Goal: Task Accomplishment & Management: Manage account settings

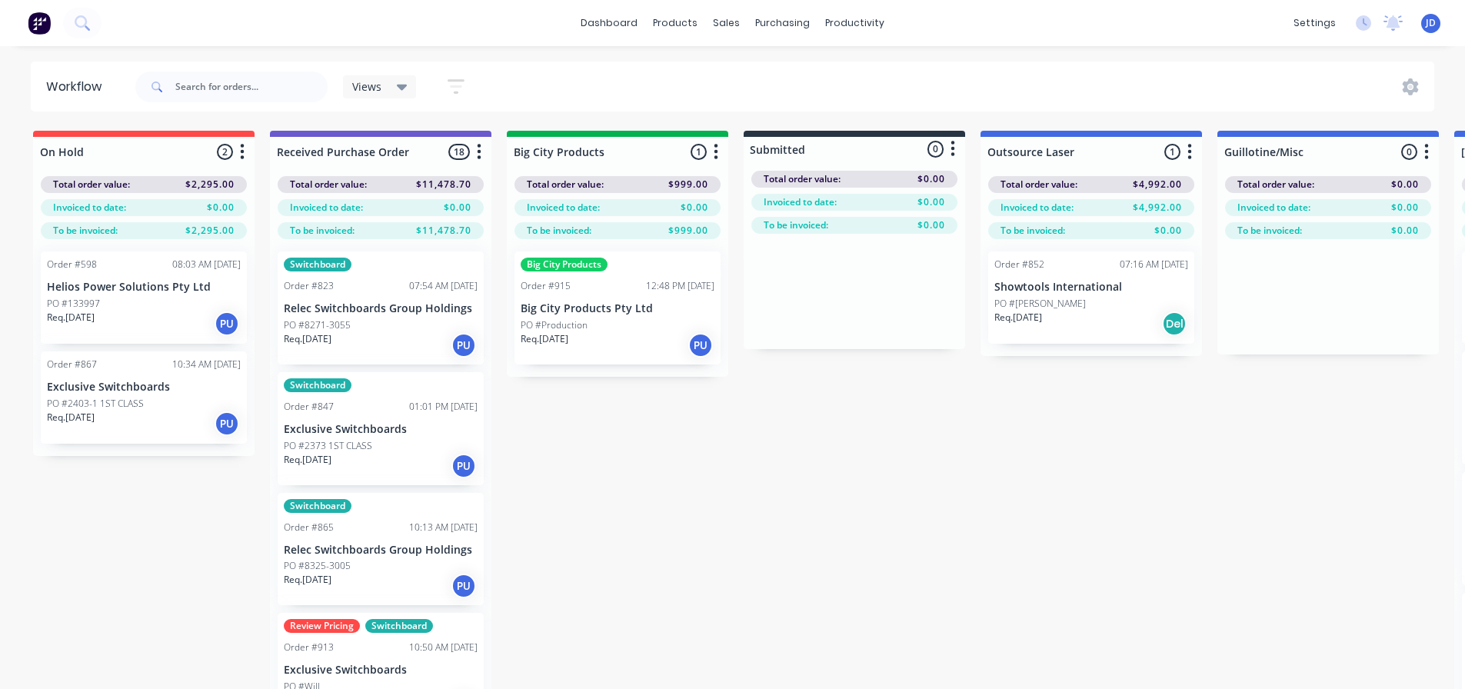
scroll to position [62, 2327]
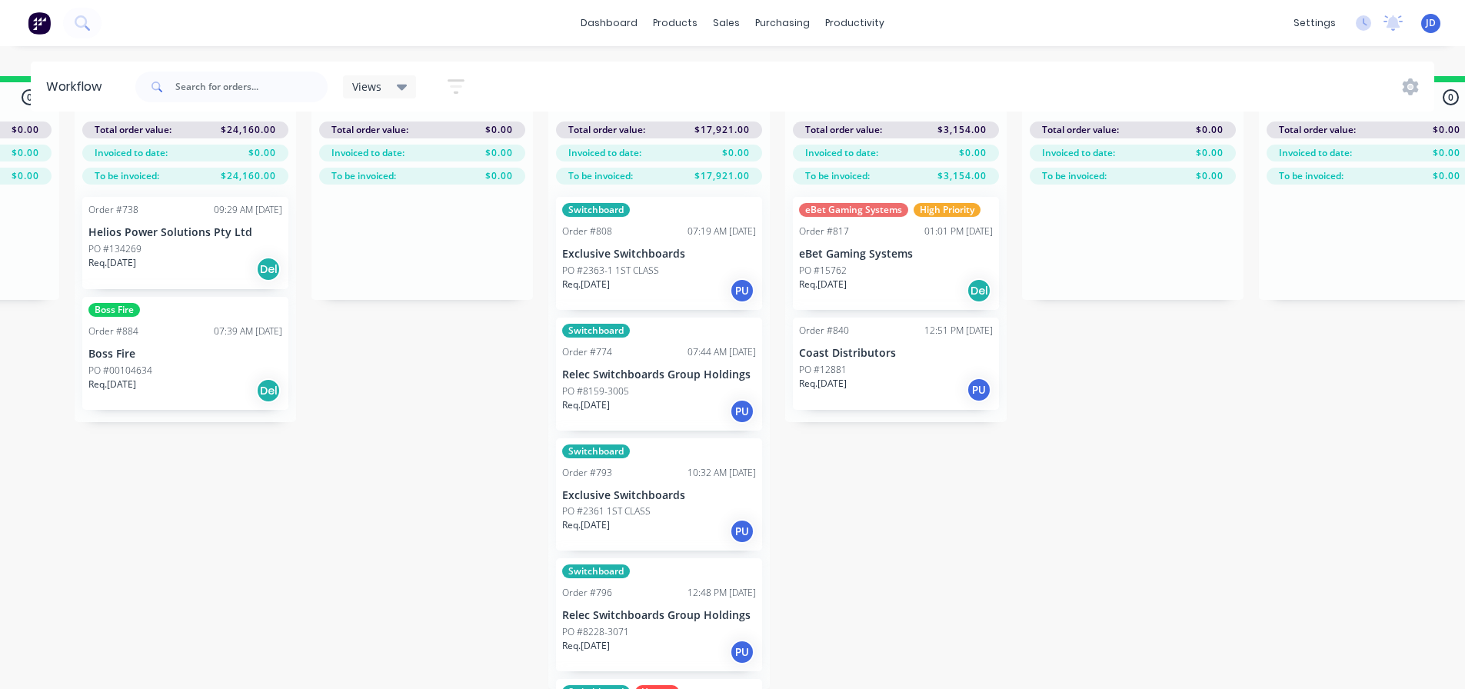
click at [440, 586] on div "On Hold 2 Status colour #FF4949 hex #FF4949 Save Cancel Notifications Email SMS…" at bounding box center [1174, 382] width 7024 height 613
click at [1154, 499] on div "On Hold 2 Status colour #FF4949 hex #FF4949 Save Cancel Notifications Email SMS…" at bounding box center [1174, 382] width 7024 height 613
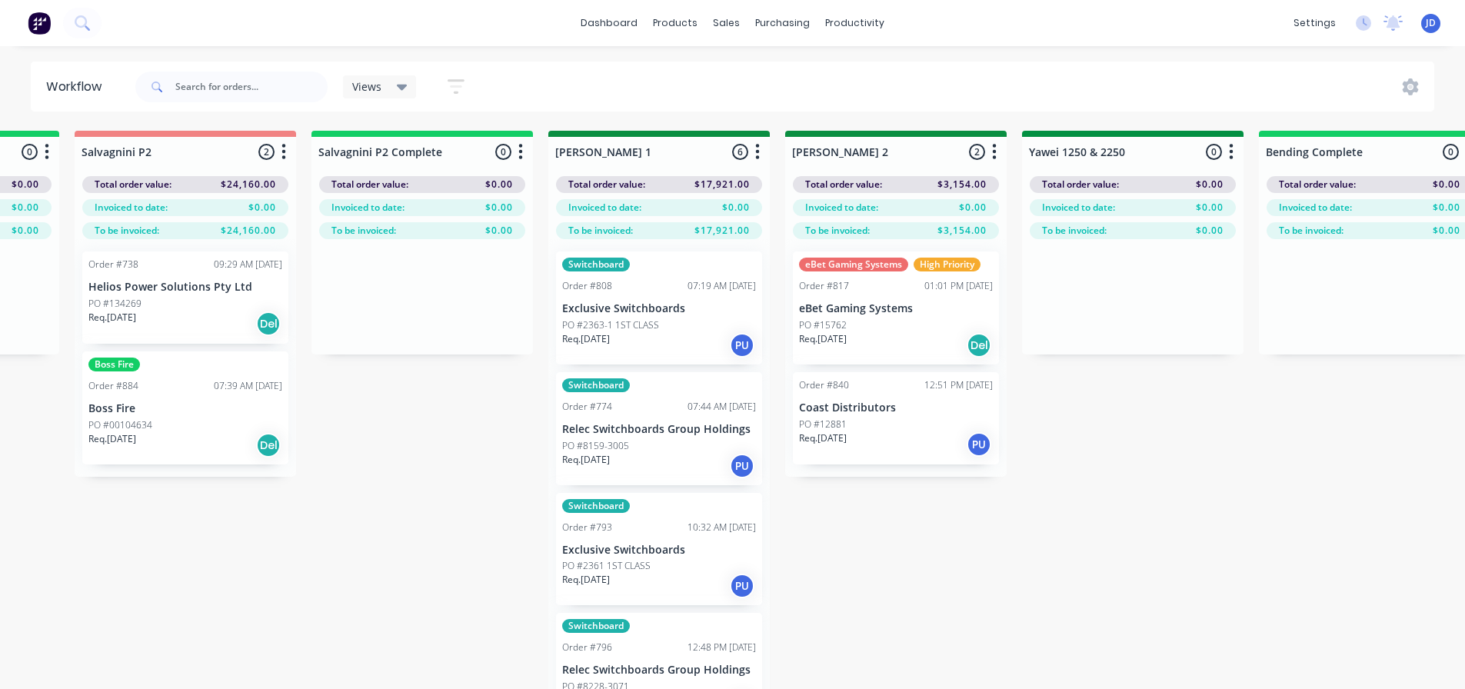
click at [930, 267] on div "High Priority" at bounding box center [947, 265] width 67 height 14
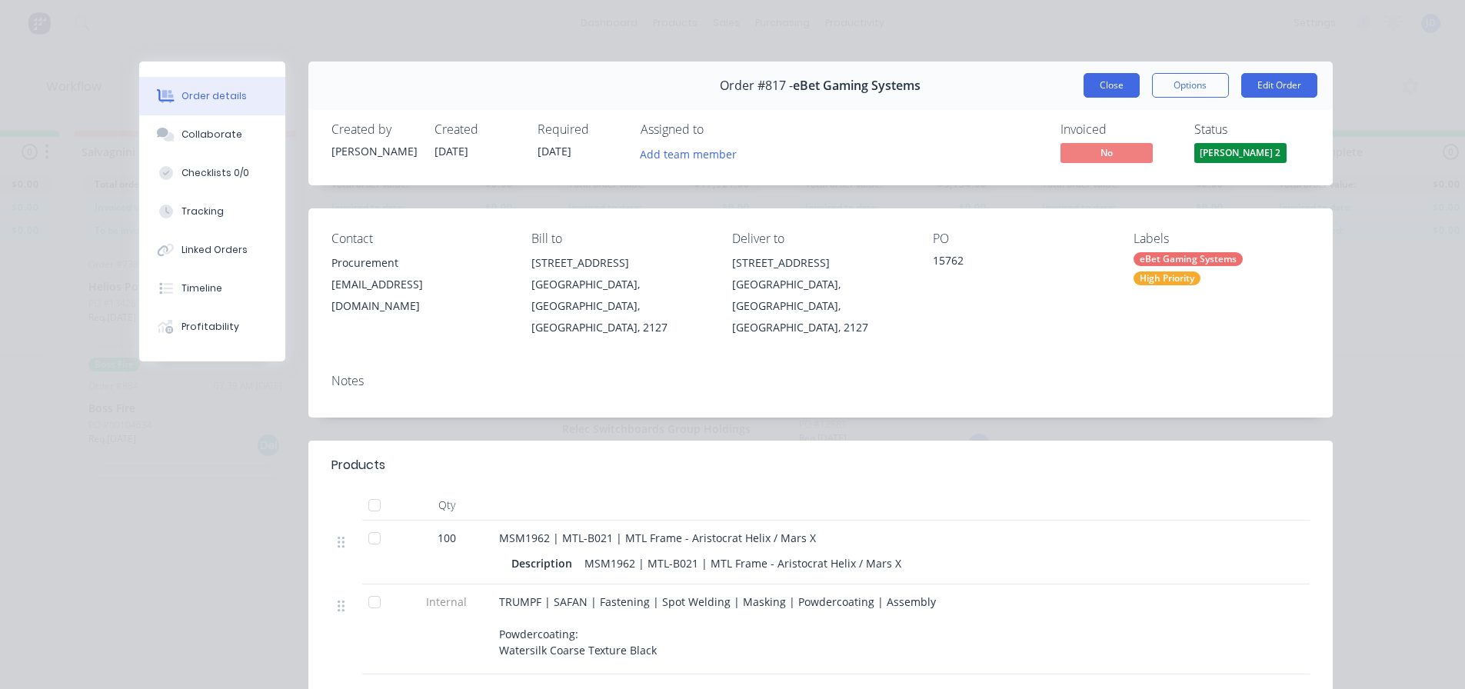
click at [1095, 77] on button "Close" at bounding box center [1111, 85] width 56 height 25
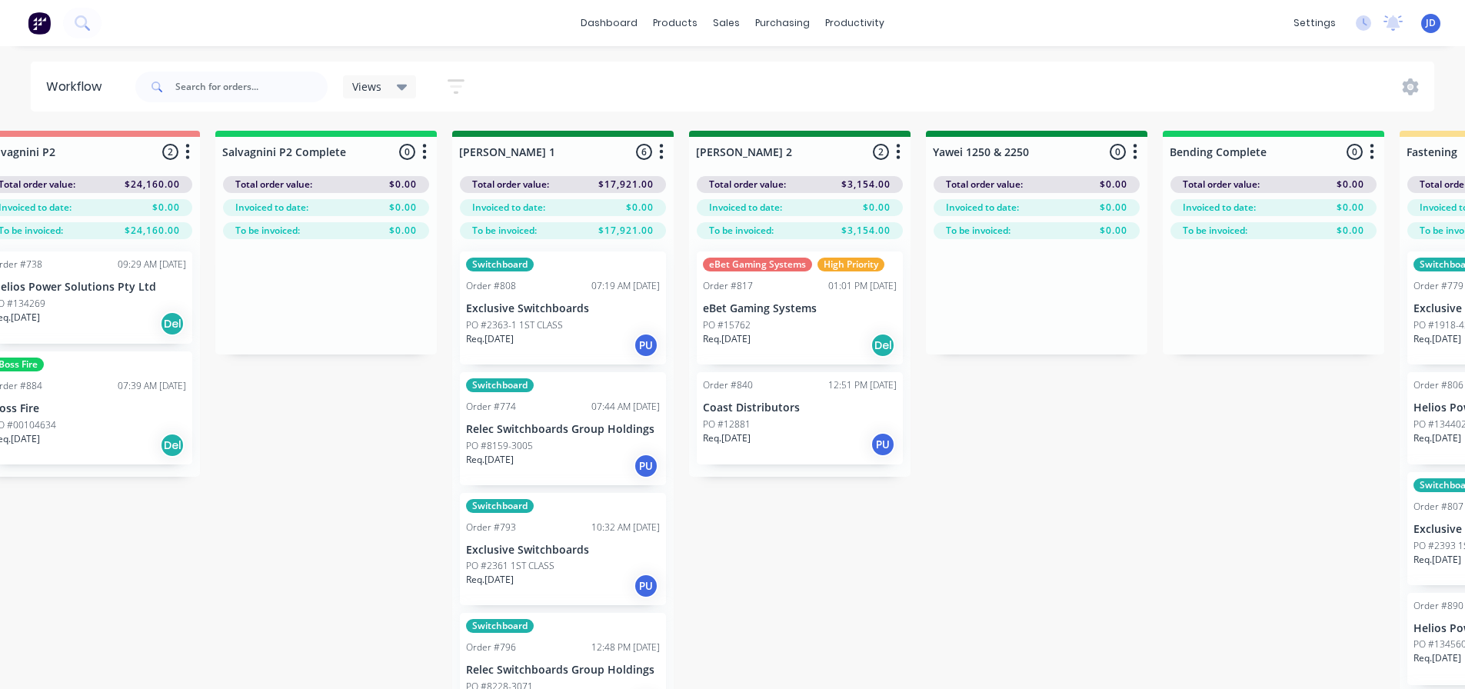
scroll to position [0, 2814]
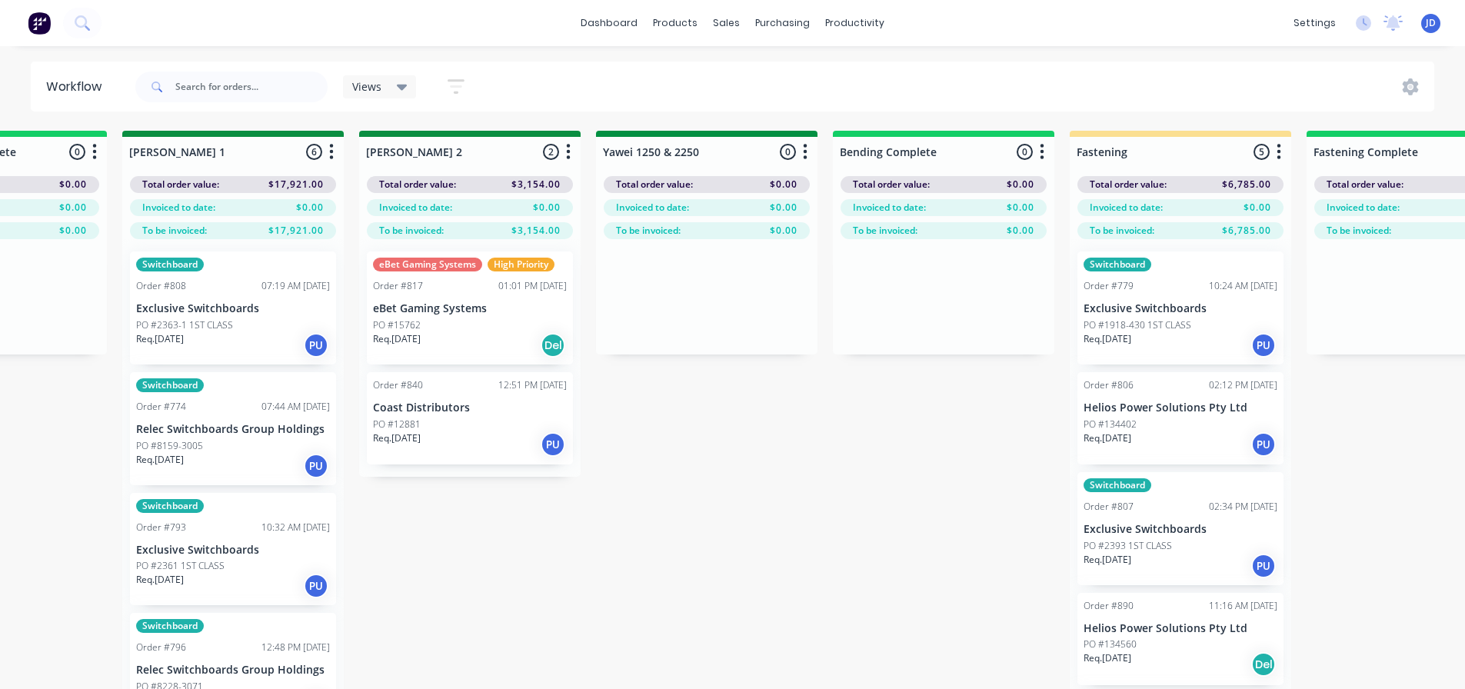
drag, startPoint x: 1094, startPoint y: 616, endPoint x: 1179, endPoint y: 598, distance: 86.4
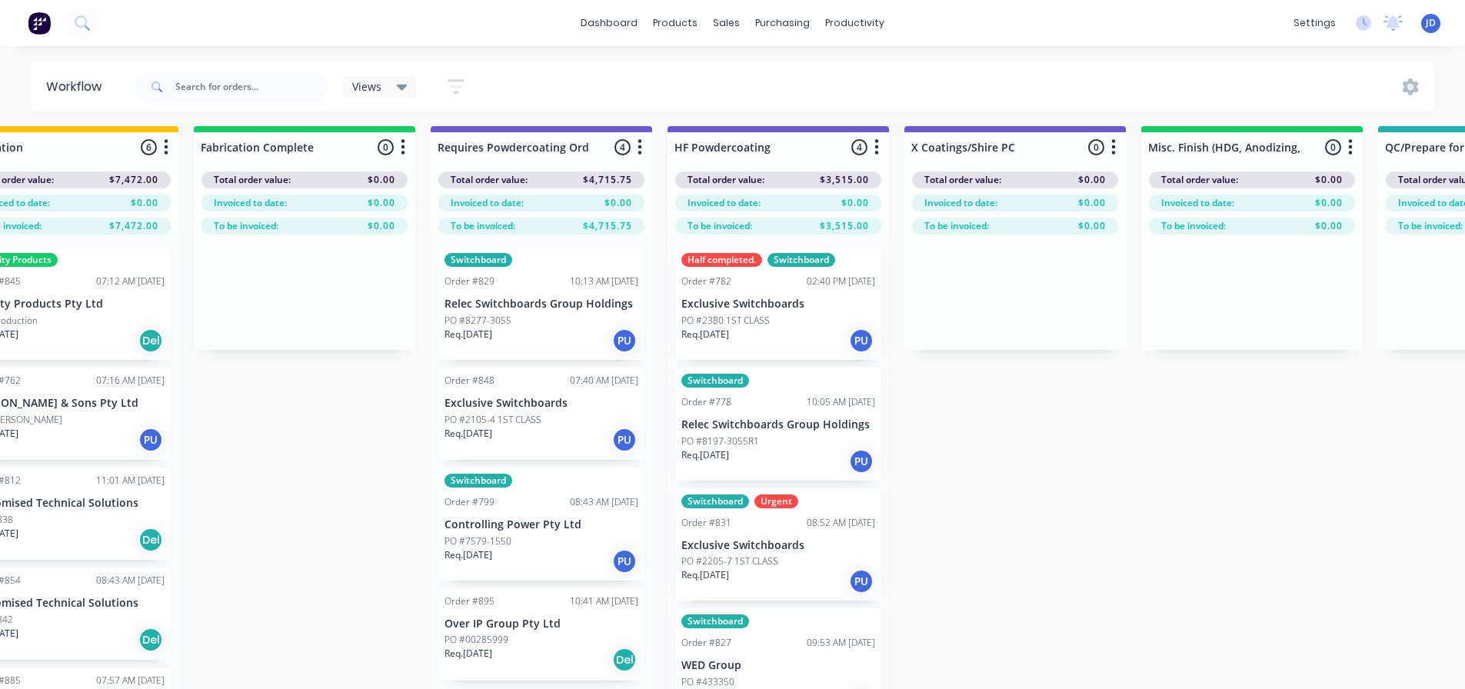
drag, startPoint x: 704, startPoint y: 411, endPoint x: 942, endPoint y: 425, distance: 238.1
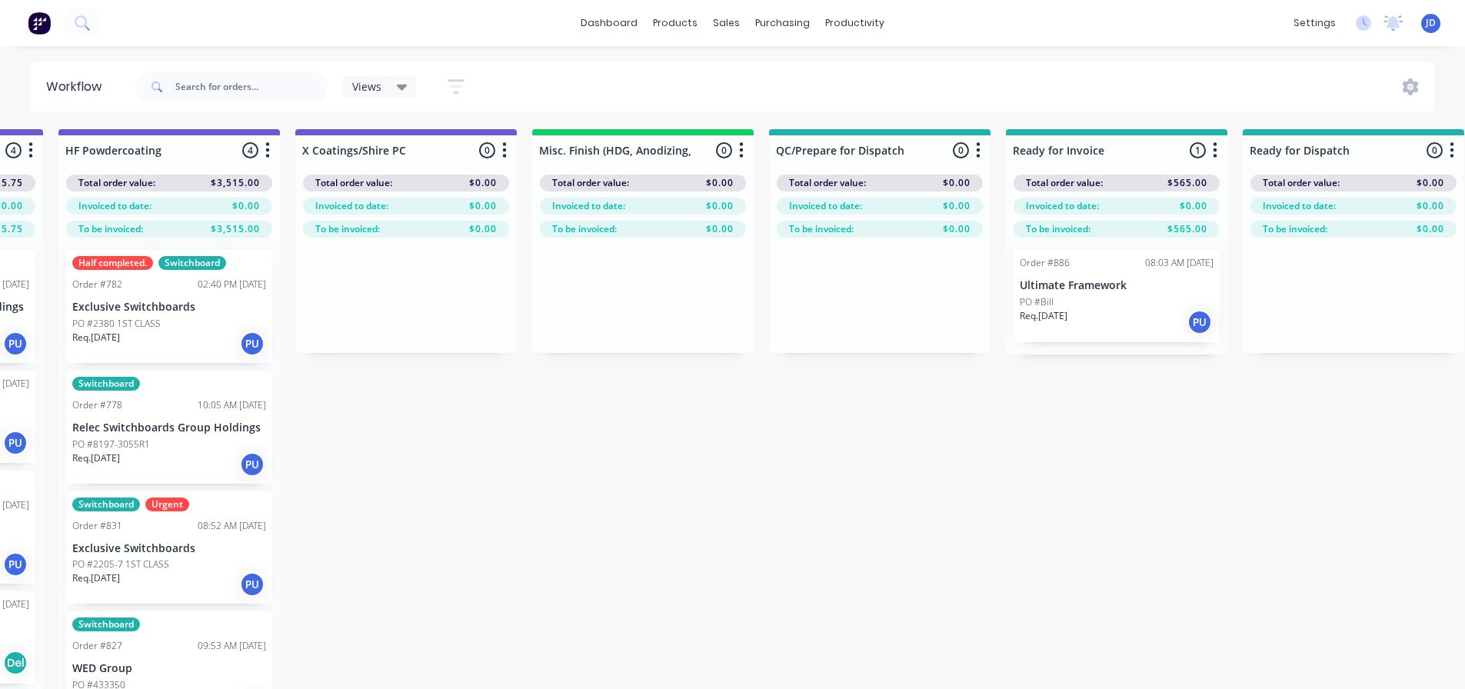
scroll to position [0, 5658]
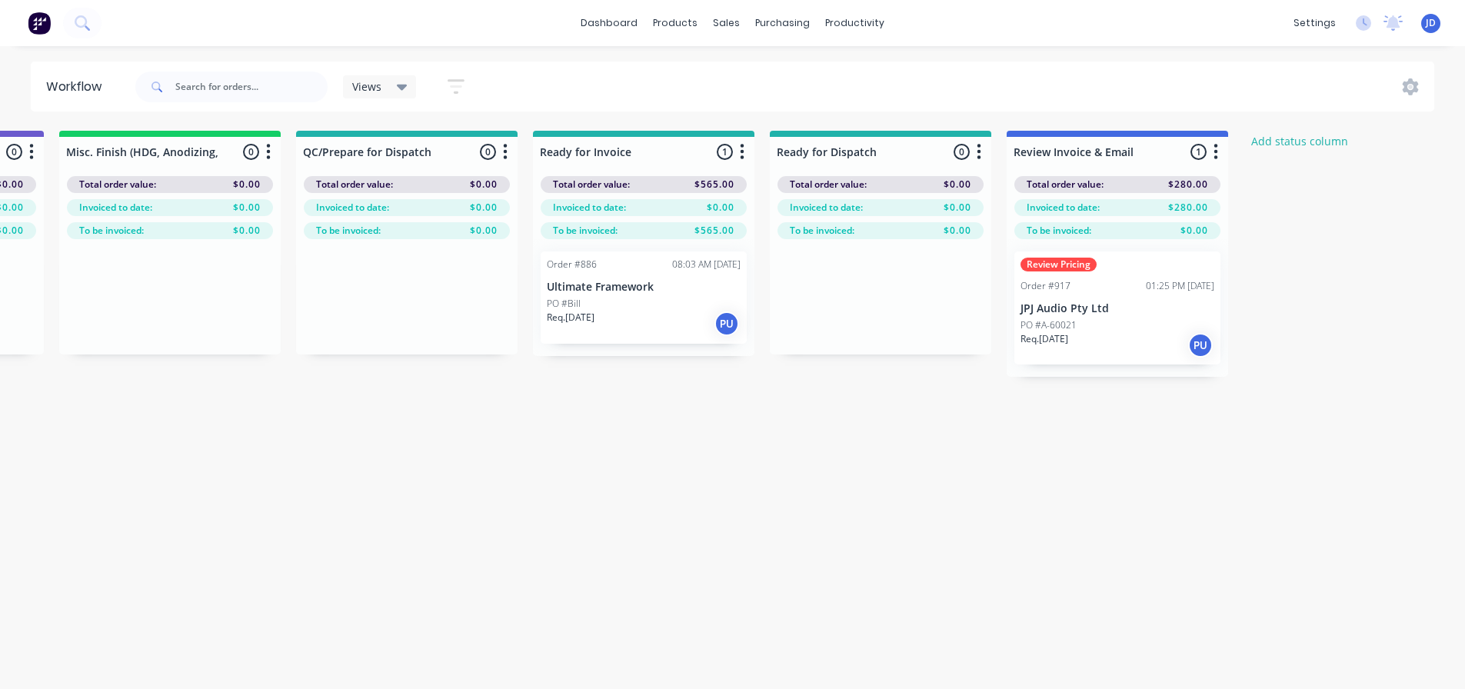
drag, startPoint x: 305, startPoint y: 427, endPoint x: 564, endPoint y: 434, distance: 259.2
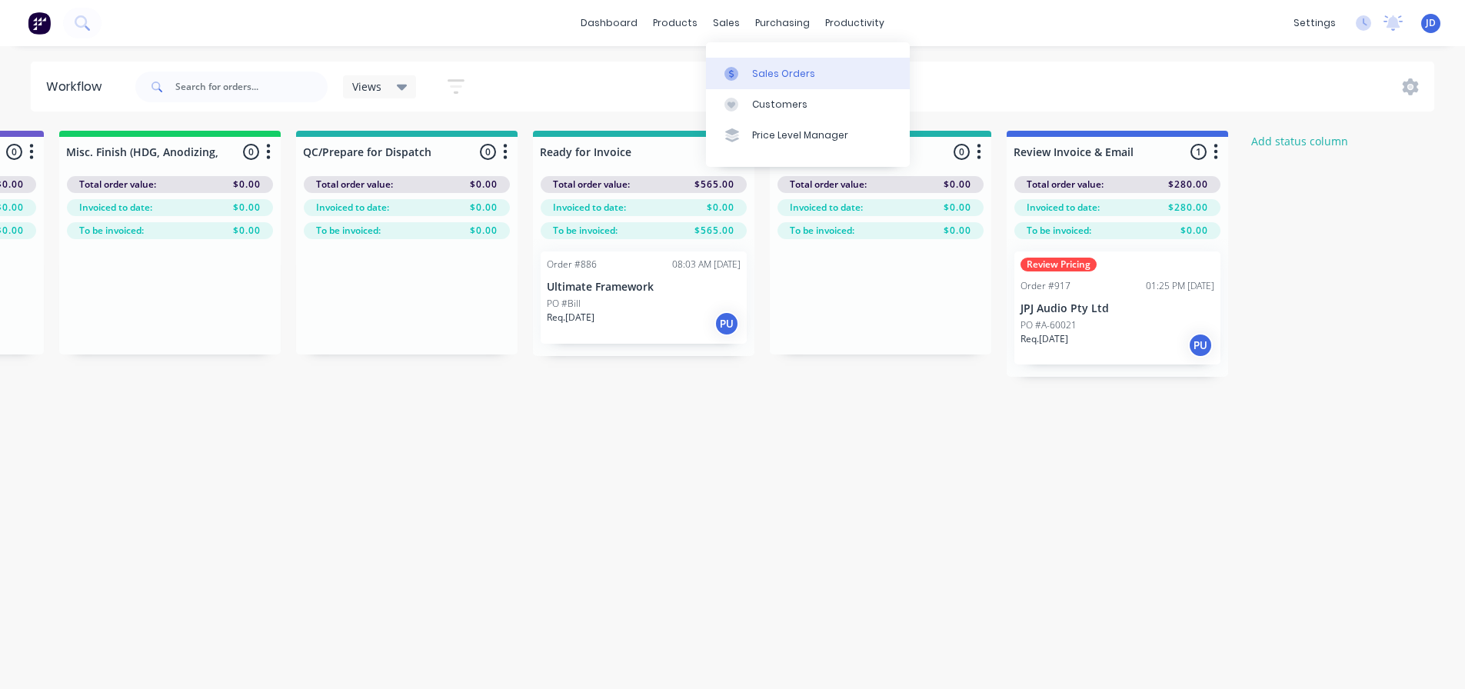
click at [740, 66] on link "Sales Orders" at bounding box center [808, 73] width 204 height 31
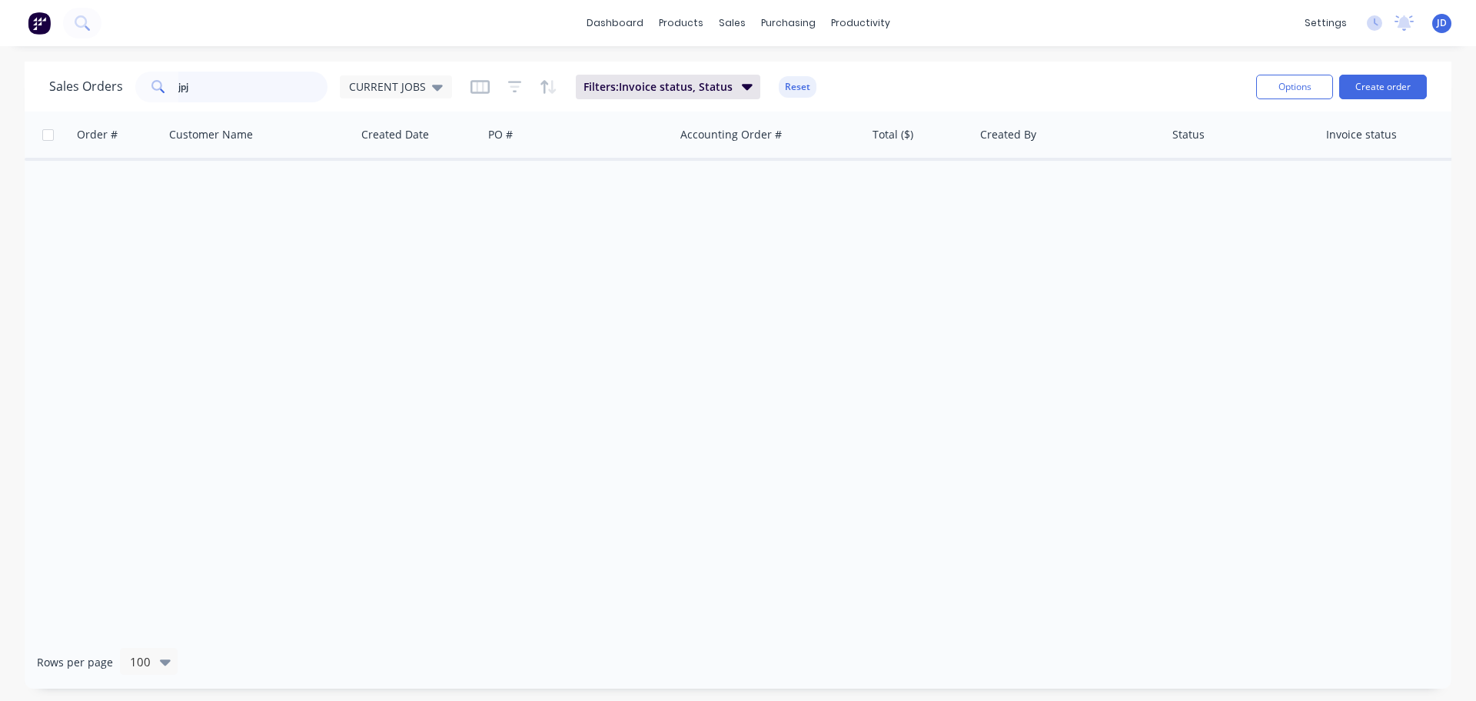
click at [241, 85] on input "jpj" at bounding box center [253, 87] width 150 height 31
type input "j"
click at [334, 74] on div "Sales Orders ebet CURRENT JOBS" at bounding box center [250, 87] width 403 height 31
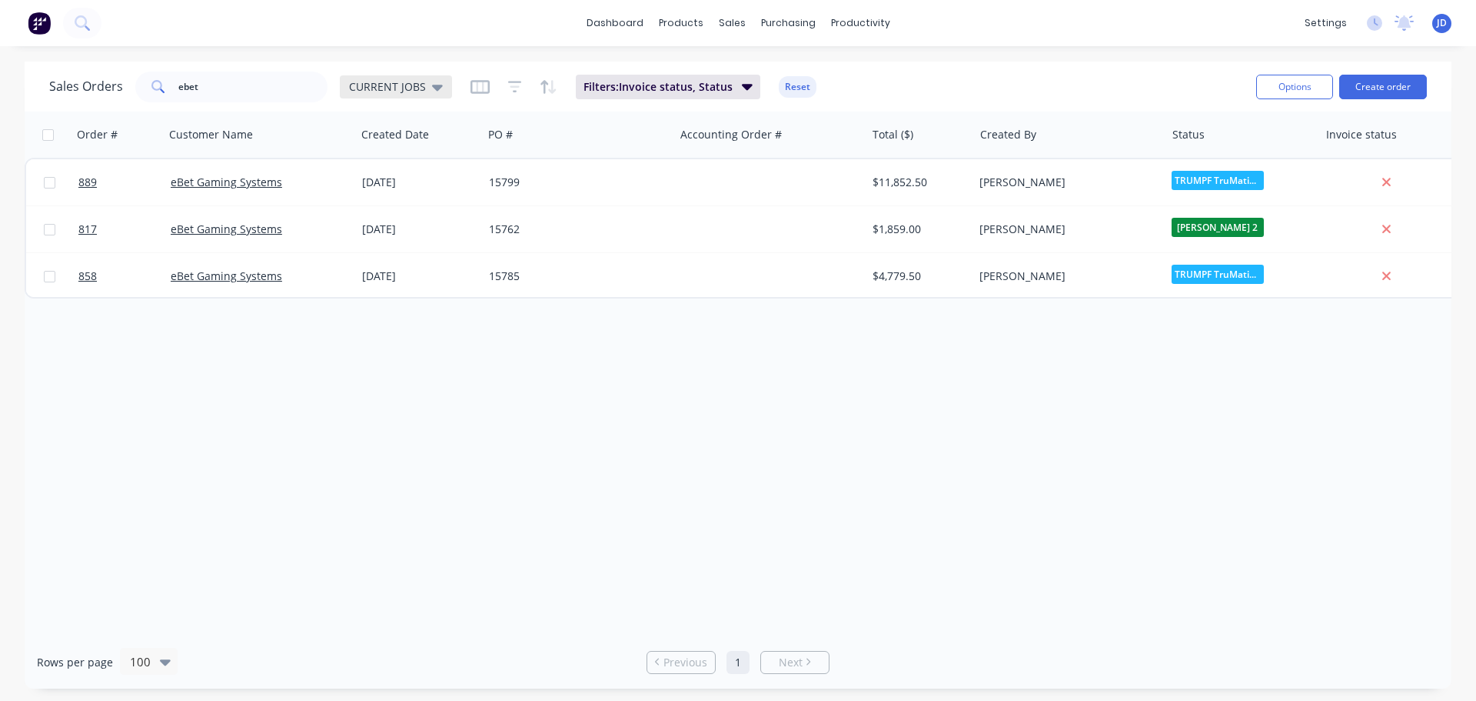
click at [408, 94] on div "CURRENT JOBS" at bounding box center [396, 86] width 112 height 23
click at [374, 222] on button "None" at bounding box center [431, 218] width 175 height 18
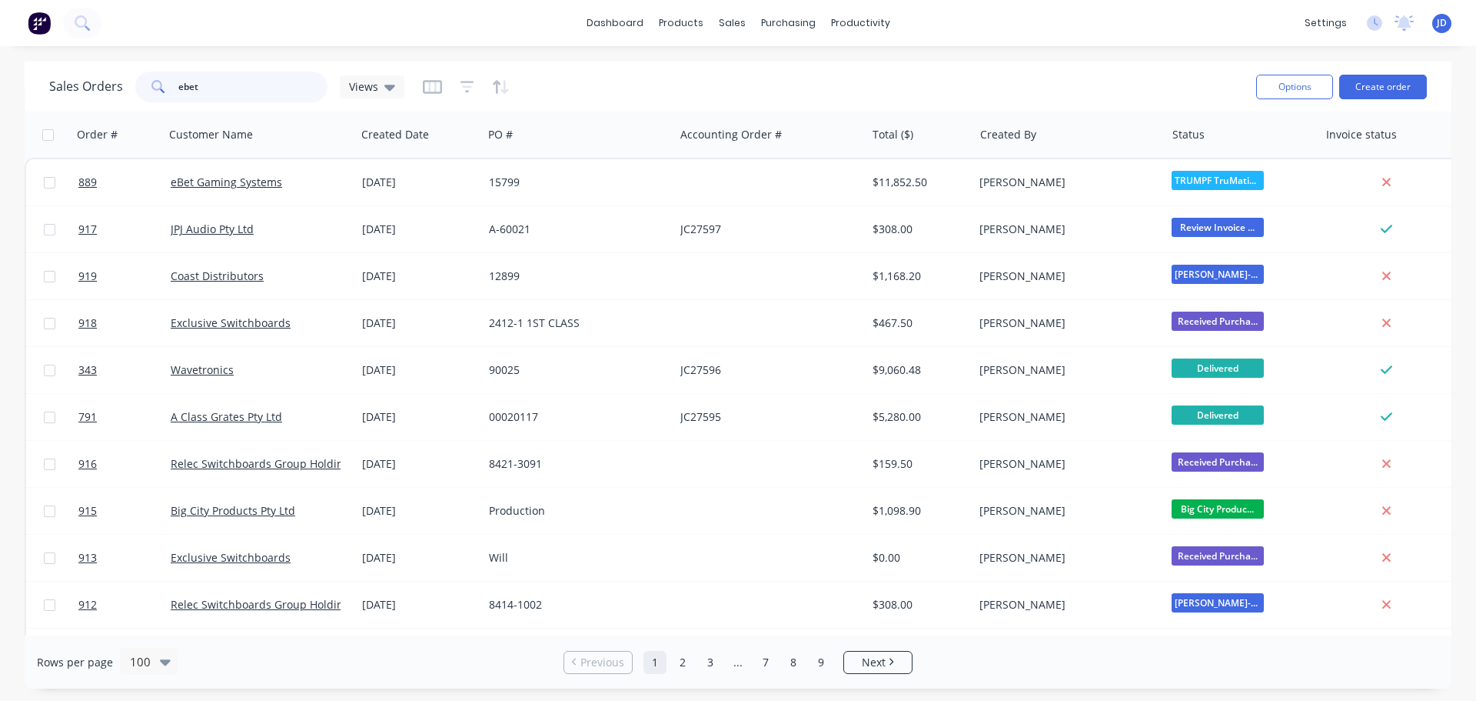
click at [246, 89] on input "ebet" at bounding box center [253, 87] width 150 height 31
drag, startPoint x: 275, startPoint y: 96, endPoint x: 291, endPoint y: 75, distance: 26.9
click at [274, 96] on input "ebet" at bounding box center [253, 87] width 150 height 31
type input "ebet"
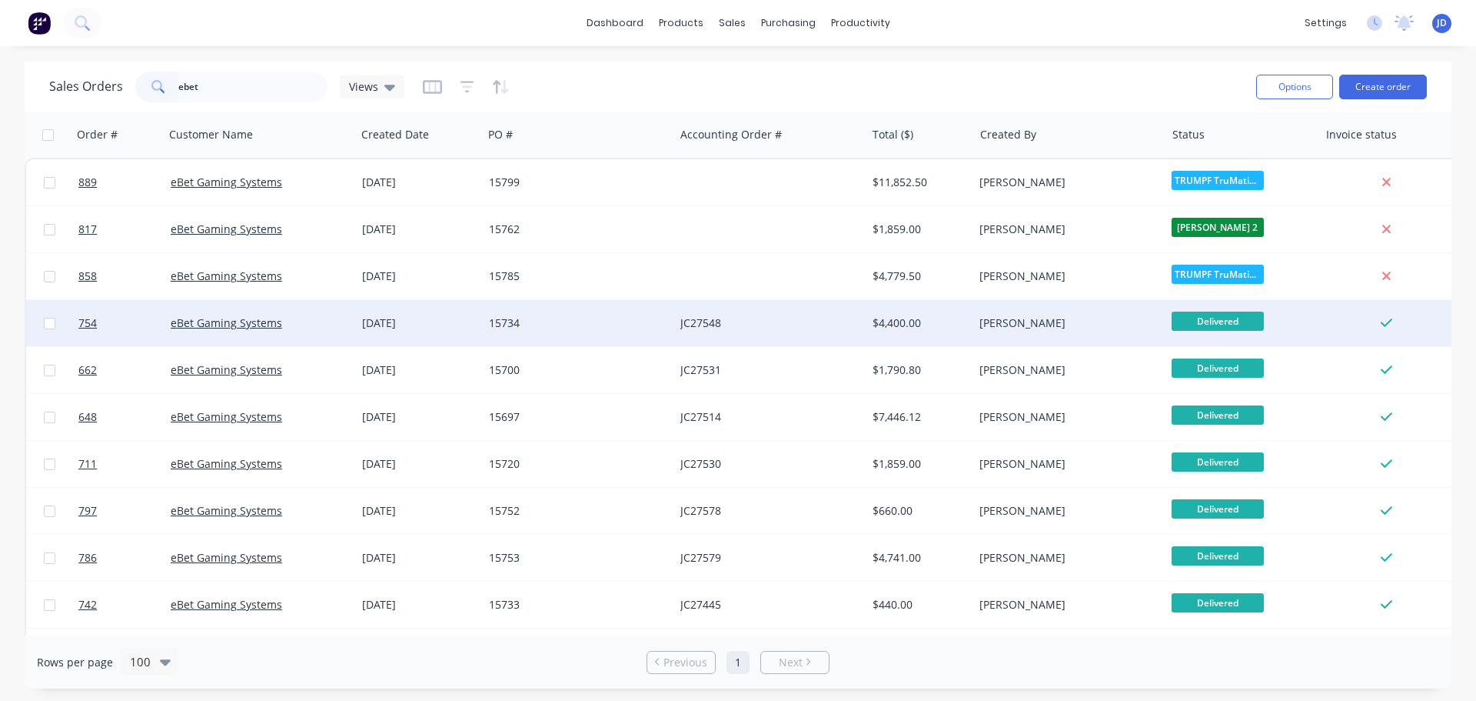
click at [604, 344] on div "15734" at bounding box center [578, 323] width 191 height 46
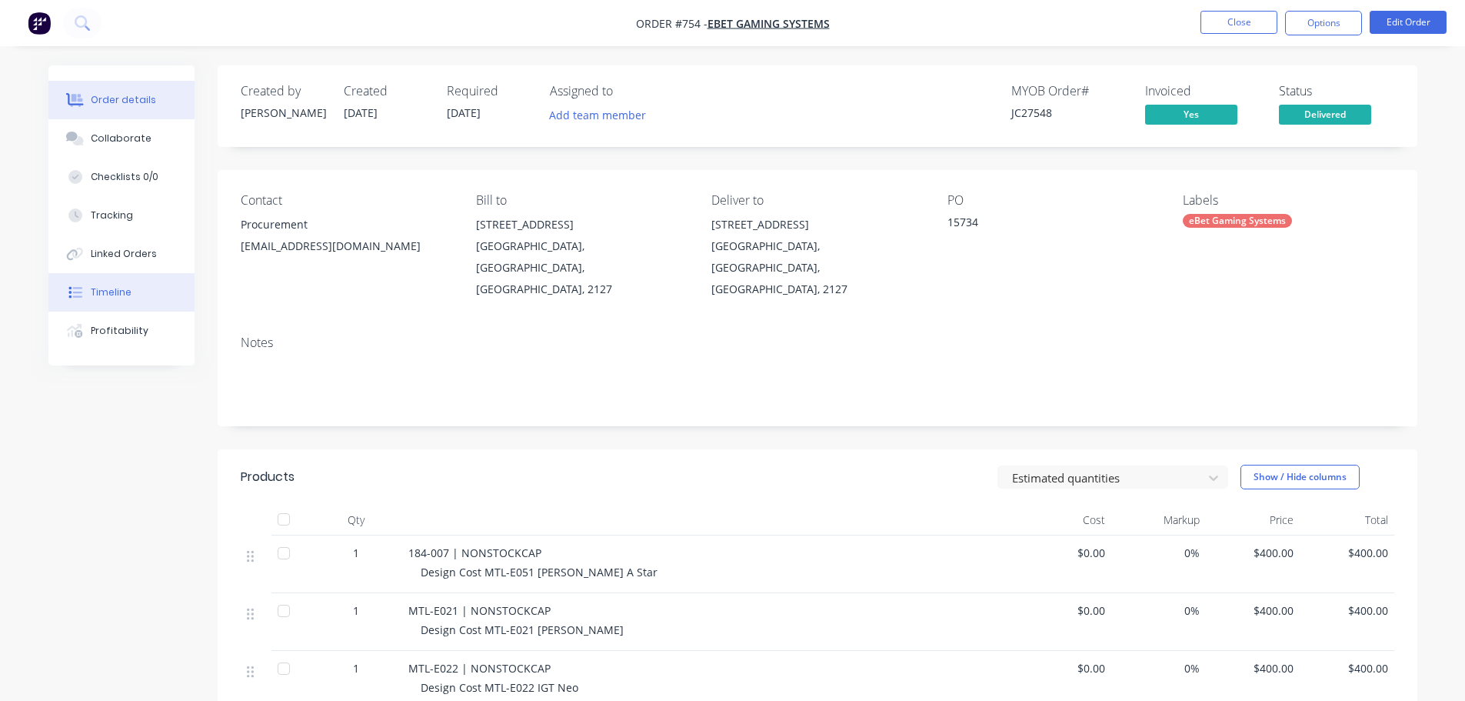
click at [145, 289] on button "Timeline" at bounding box center [121, 292] width 146 height 38
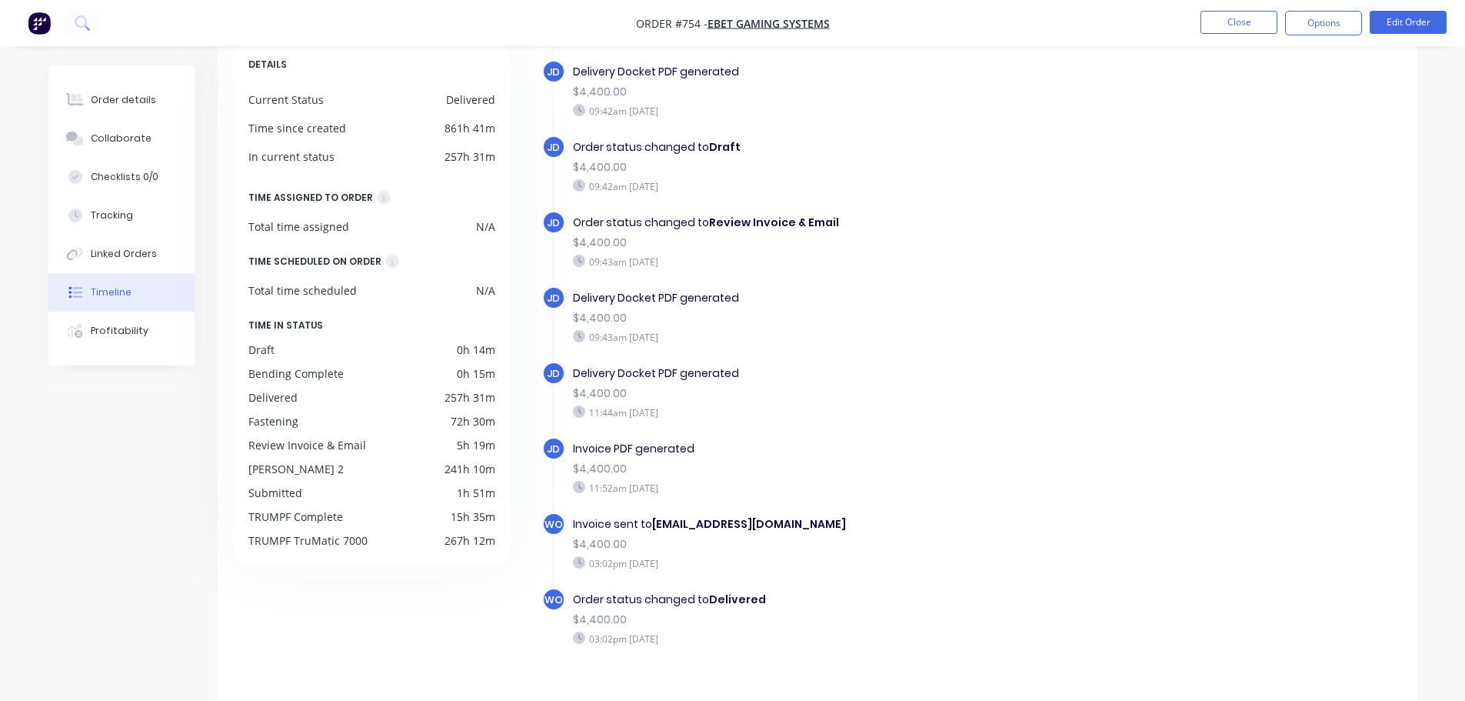
scroll to position [118, 0]
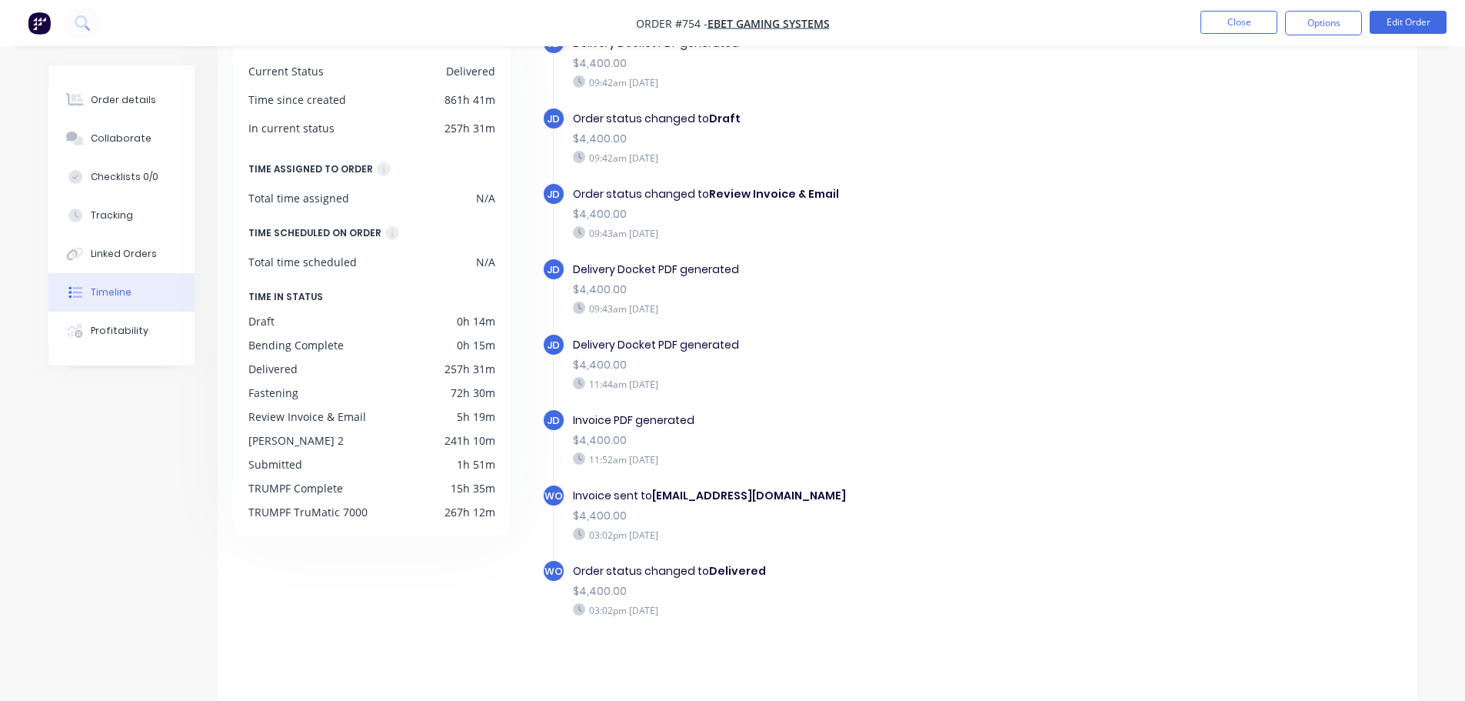
drag, startPoint x: 848, startPoint y: 643, endPoint x: 538, endPoint y: 387, distance: 402.0
click at [538, 387] on div "SO Order created 10:52am [DATE] SO Order status changed to Submitted $4,400.00 …" at bounding box center [963, 344] width 877 height 665
click at [1067, 594] on div "$4,400.00" at bounding box center [839, 591] width 532 height 16
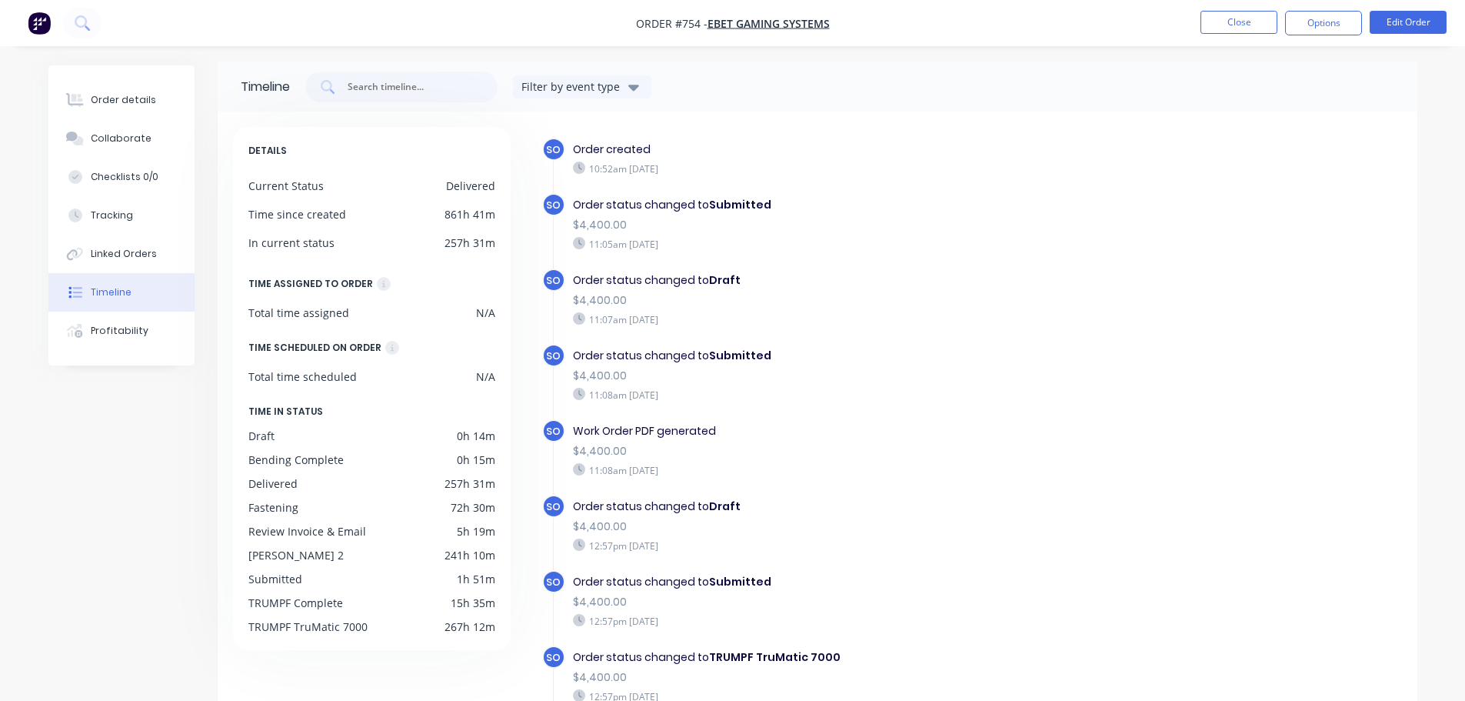
scroll to position [0, 0]
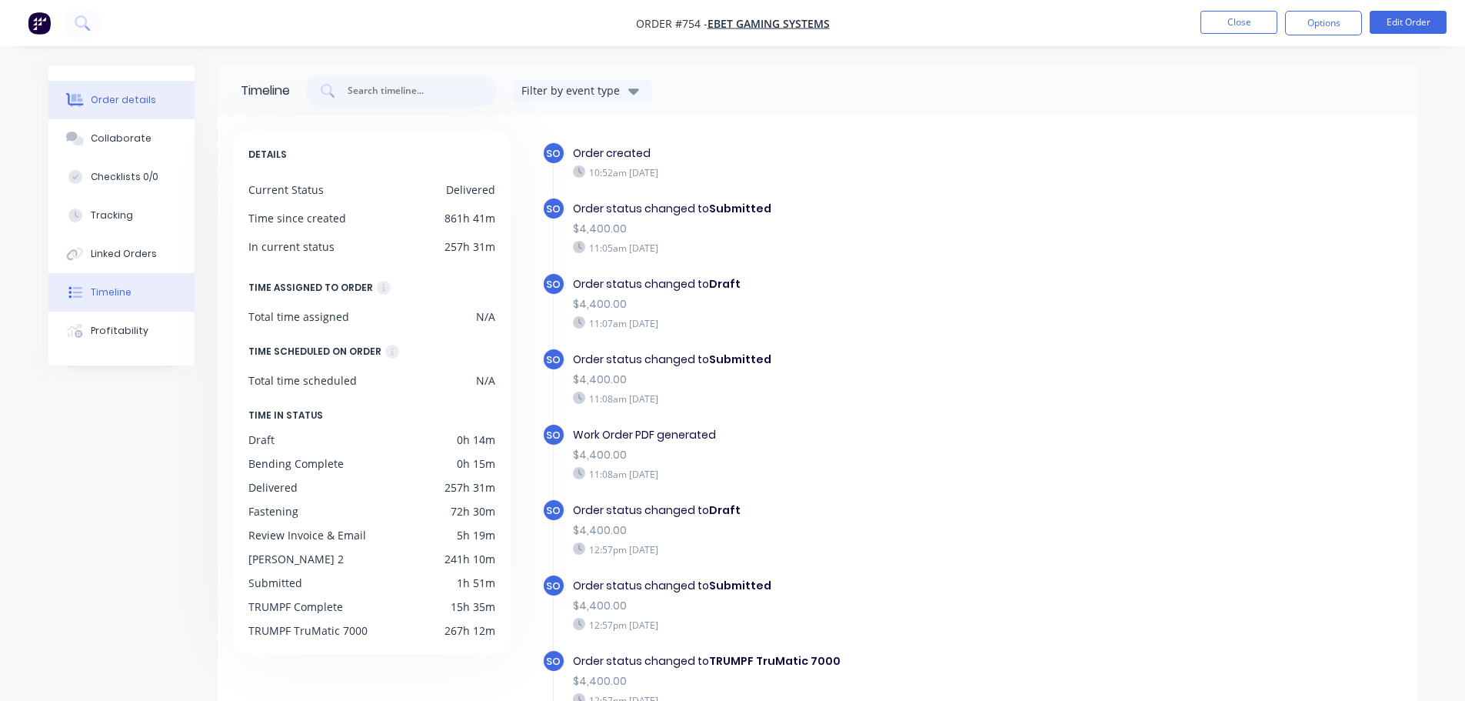
click at [154, 85] on button "Order details" at bounding box center [121, 100] width 146 height 38
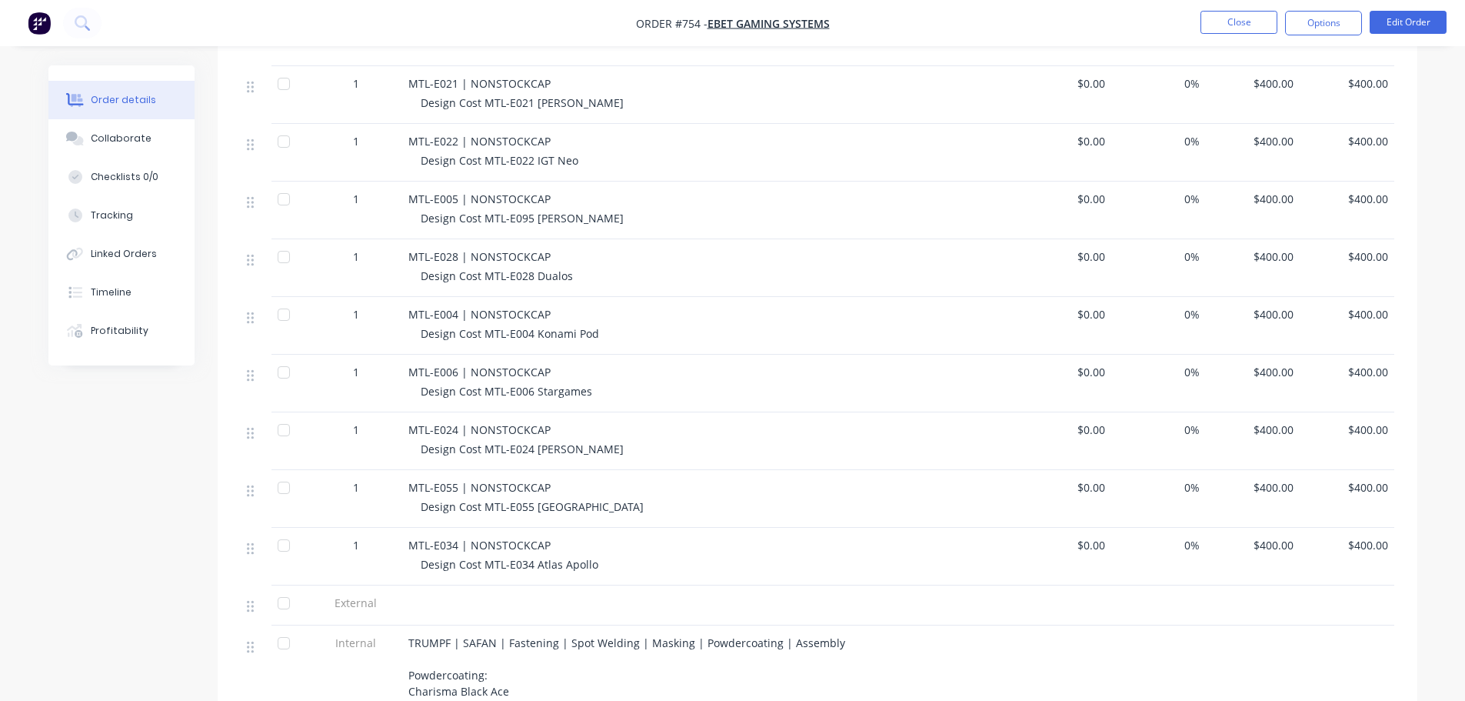
scroll to position [538, 0]
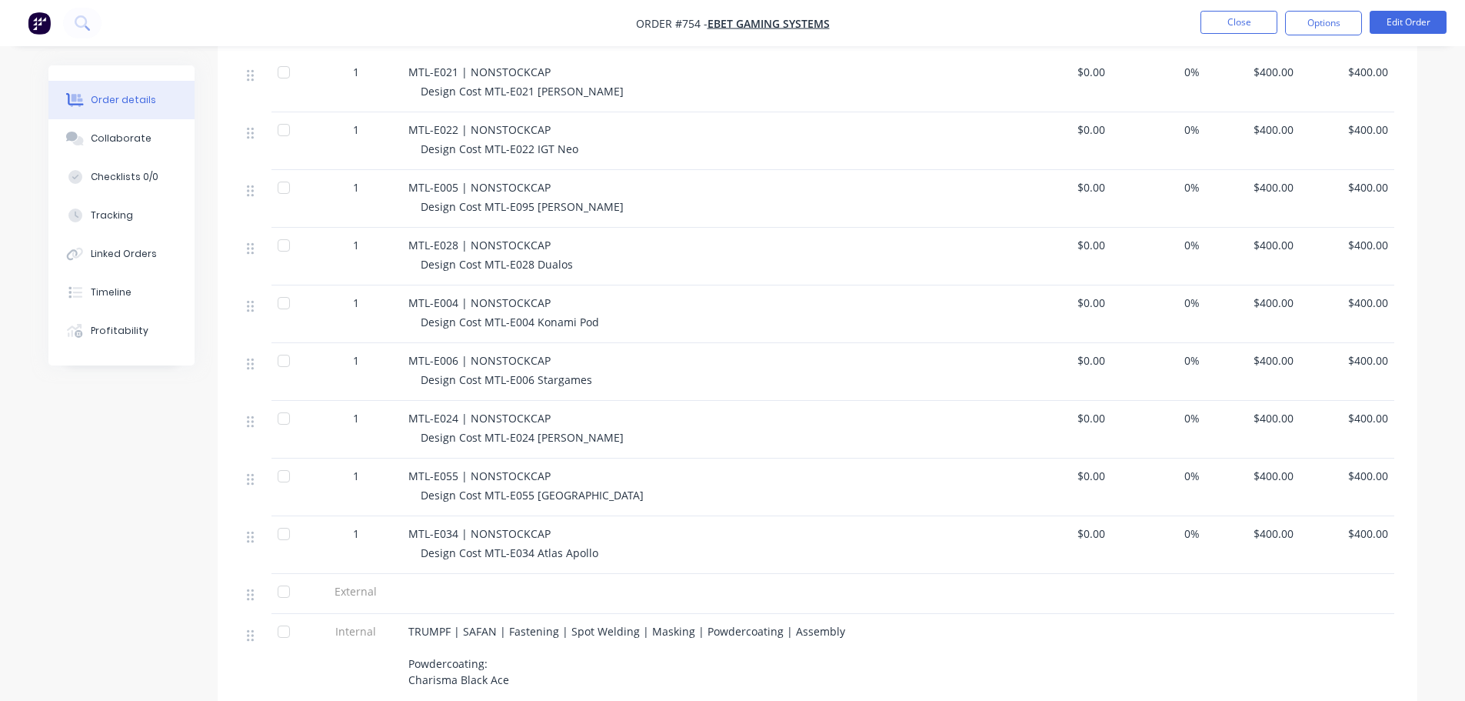
click at [1238, 36] on nav "Order #754 - eBet Gaming Systems Close Options Edit Order" at bounding box center [732, 23] width 1465 height 46
click at [1235, 31] on button "Close" at bounding box center [1238, 22] width 77 height 23
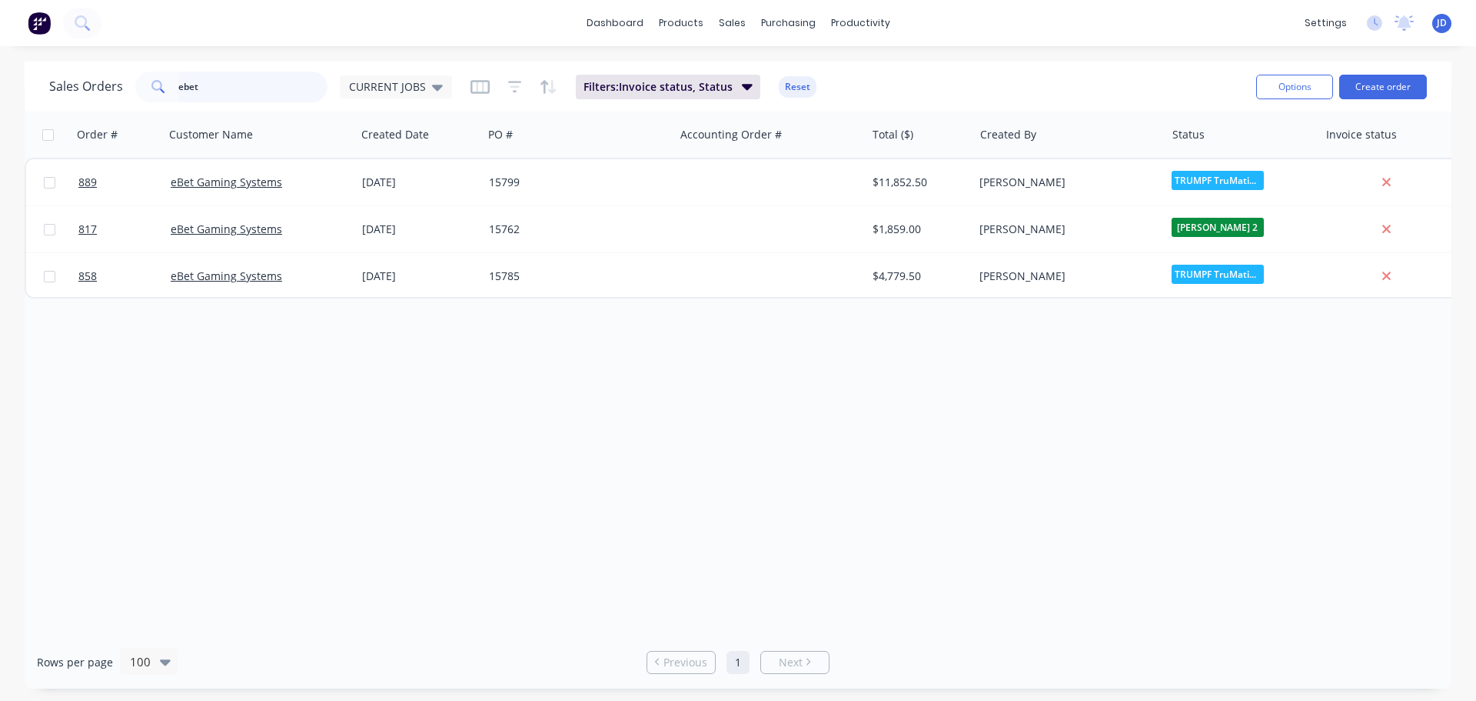
drag, startPoint x: 221, startPoint y: 92, endPoint x: 0, endPoint y: 39, distance: 226.8
click at [0, 43] on div "dashboard products sales purchasing productivity dashboard products Product Cat…" at bounding box center [738, 350] width 1476 height 701
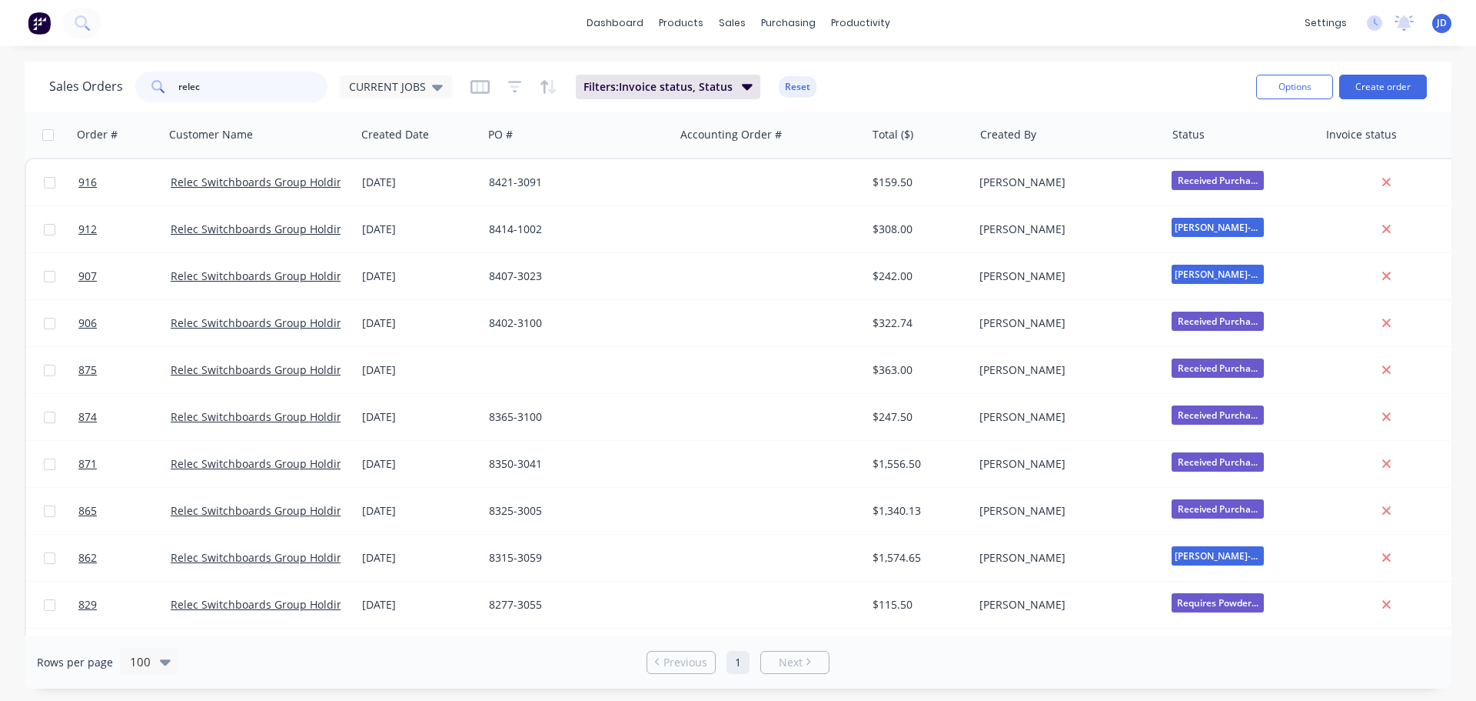
click at [228, 92] on input "relec" at bounding box center [253, 87] width 150 height 31
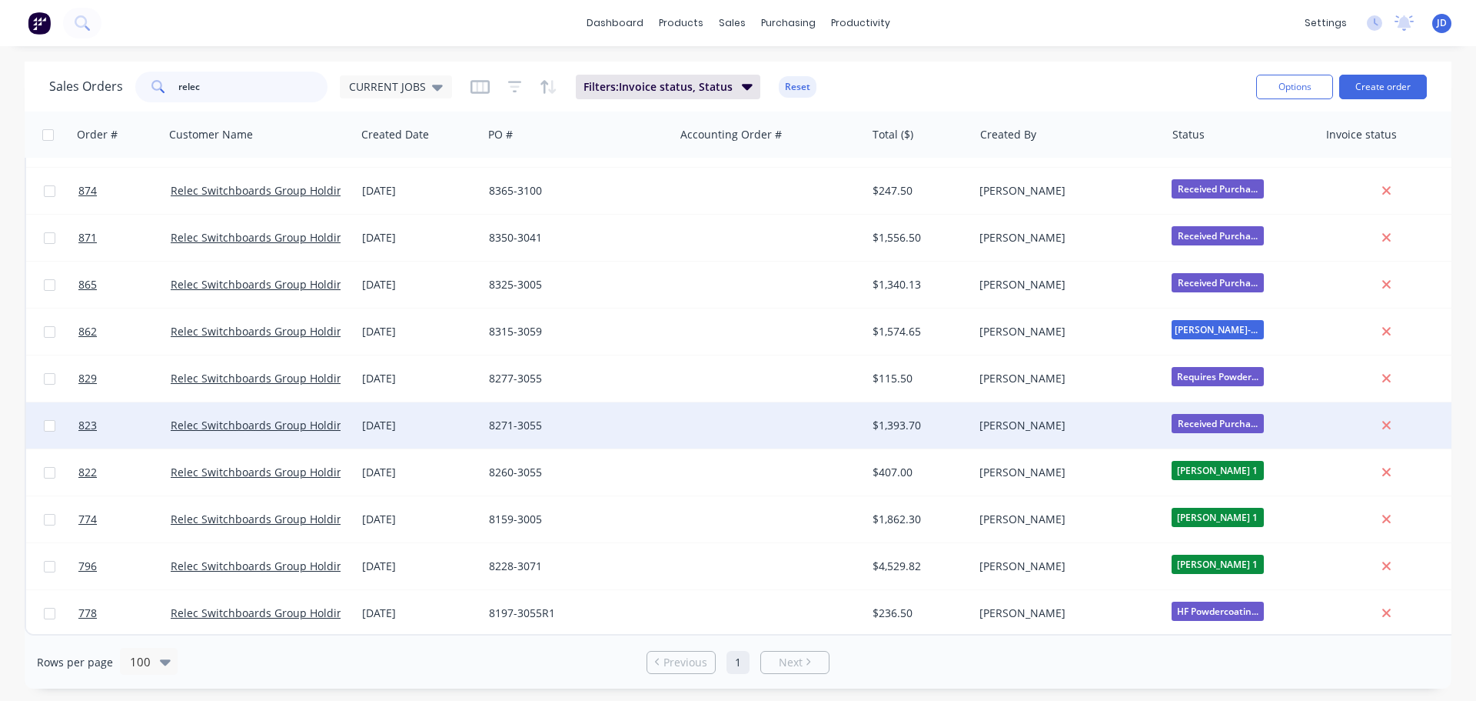
scroll to position [234, 0]
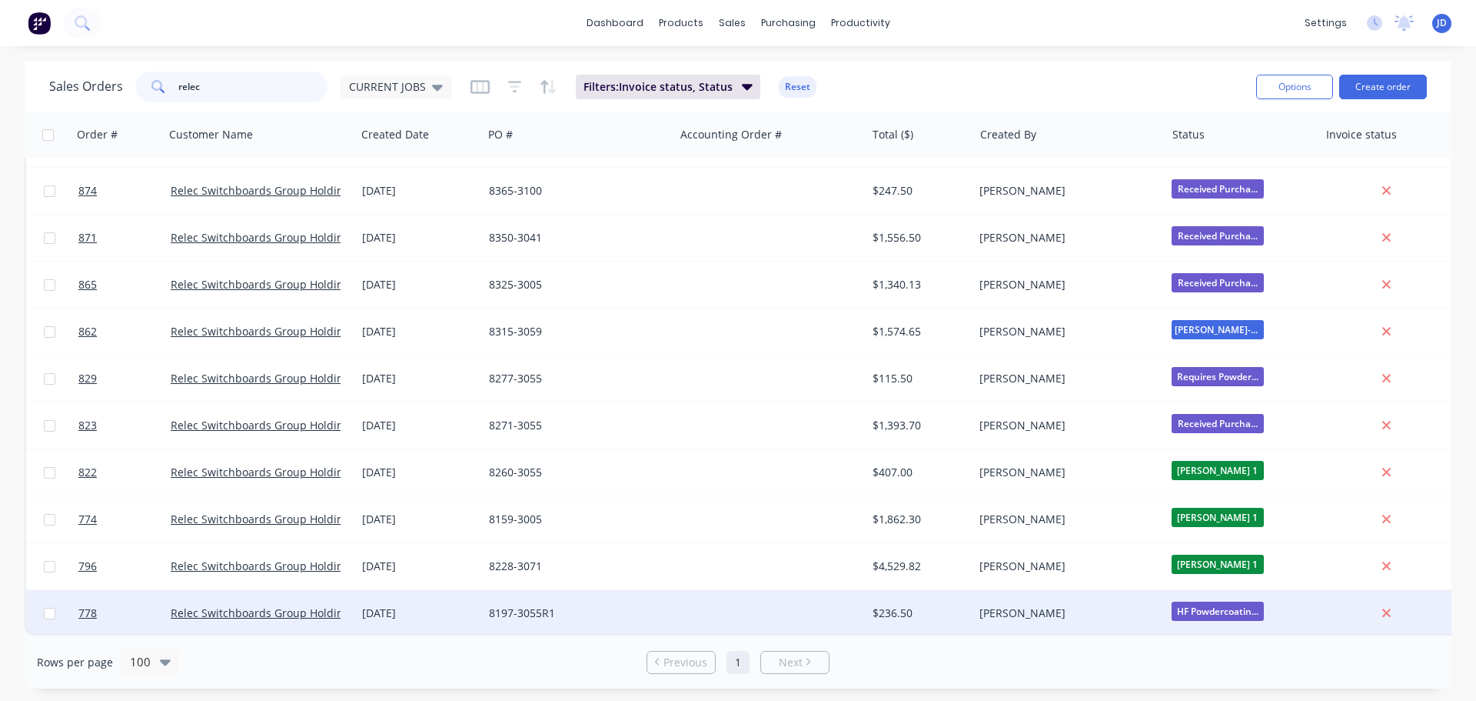
type input "relec"
click at [934, 622] on div "$236.50" at bounding box center [921, 613] width 108 height 46
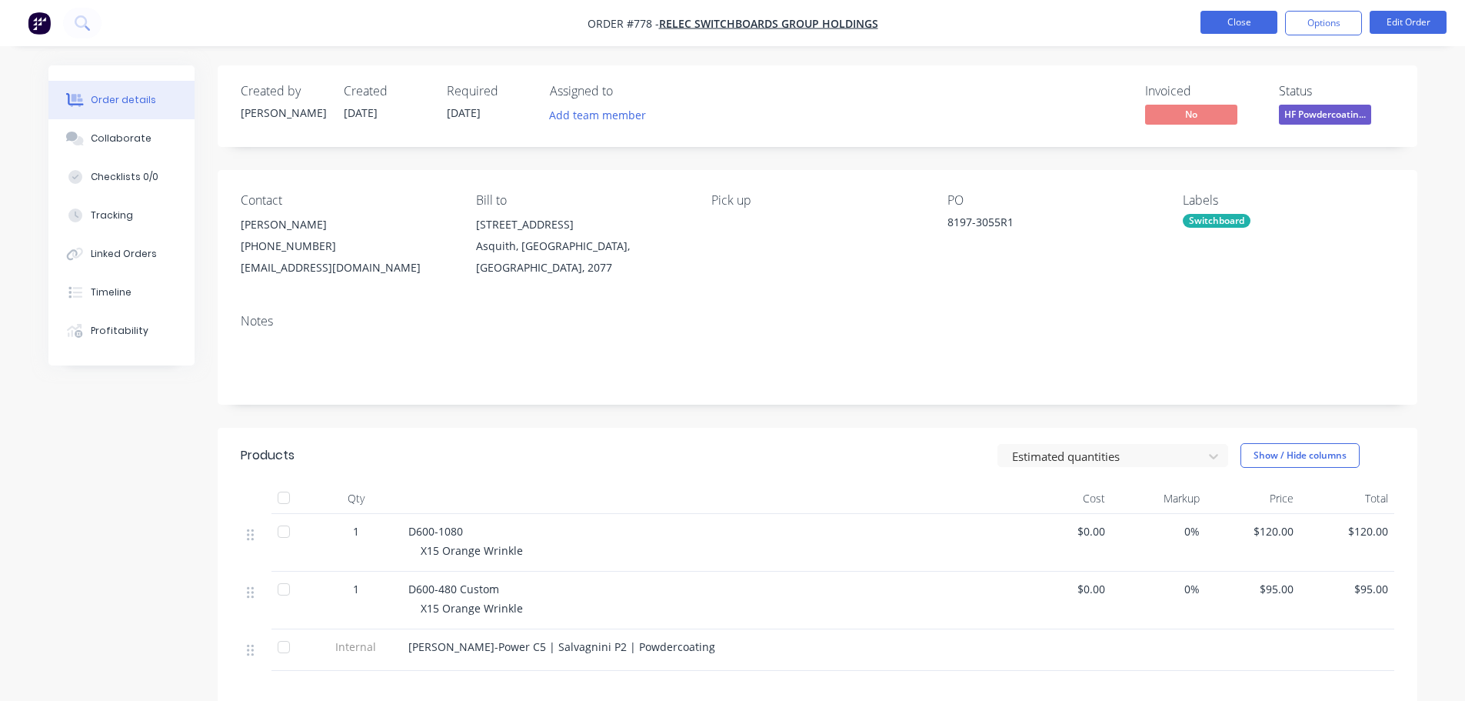
click at [1225, 31] on button "Close" at bounding box center [1238, 22] width 77 height 23
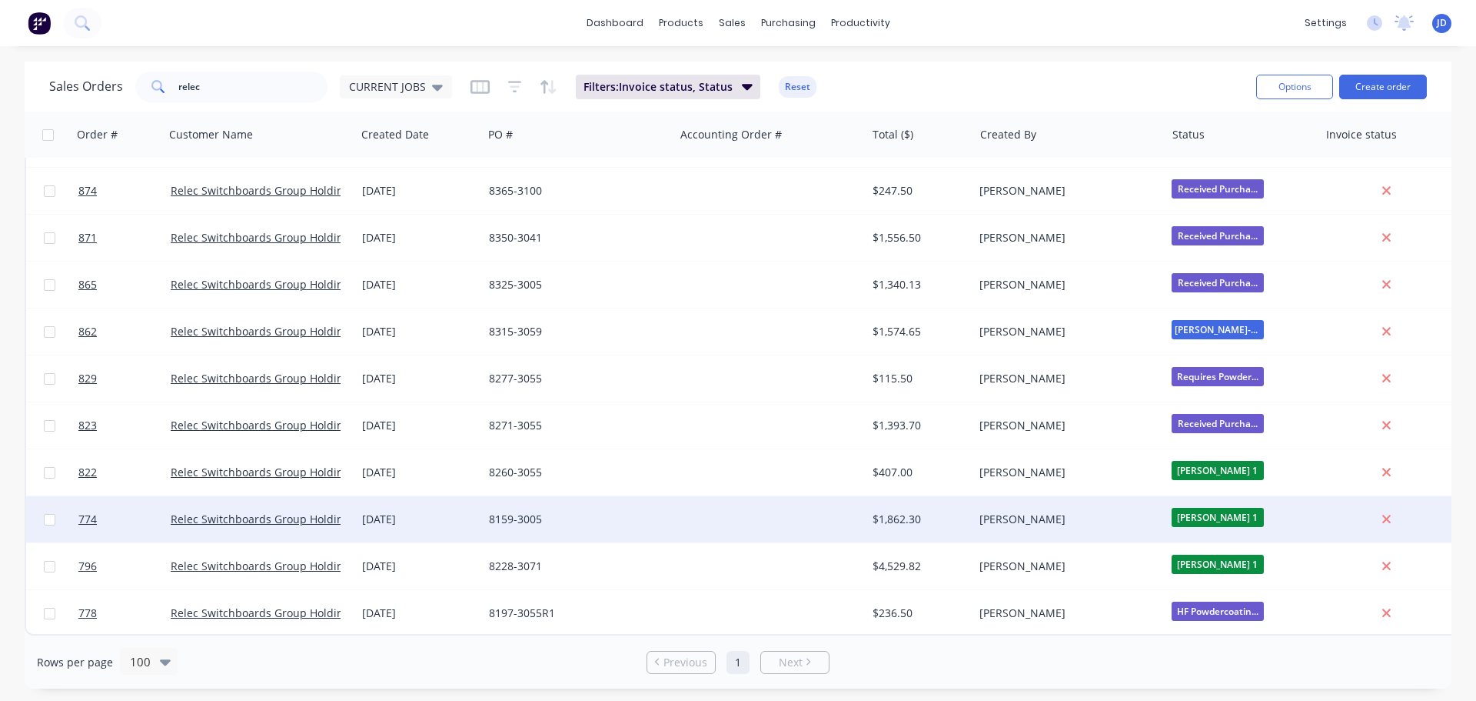
scroll to position [234, 0]
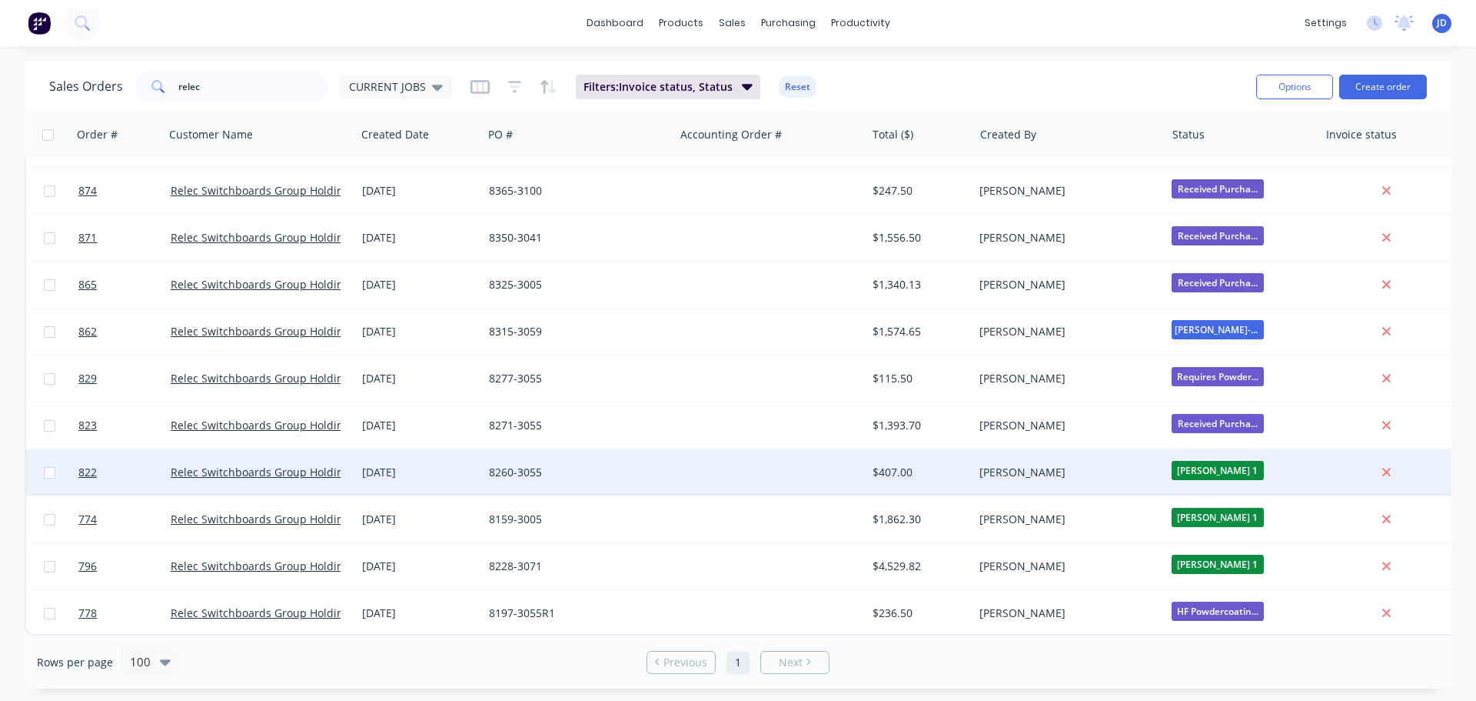
click at [814, 451] on div at bounding box center [769, 472] width 191 height 46
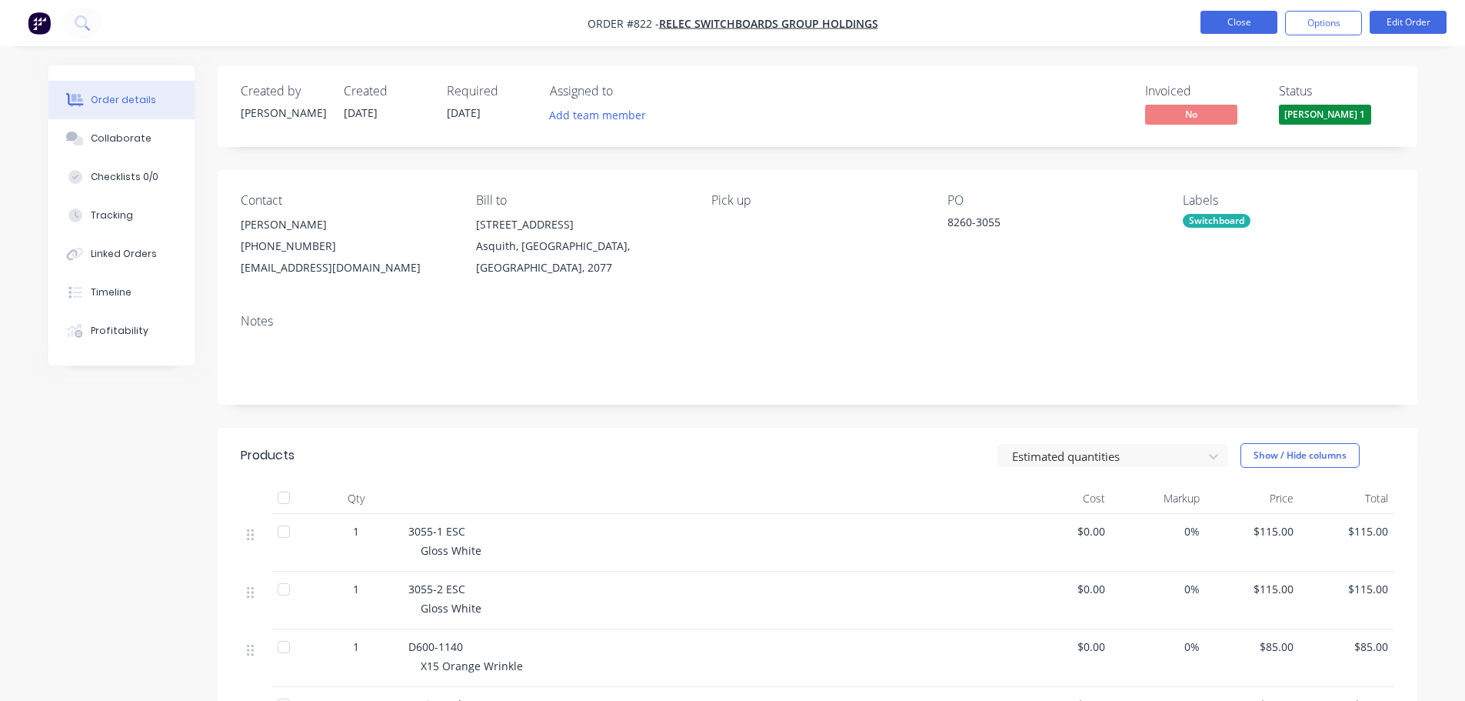
click at [1237, 15] on button "Close" at bounding box center [1238, 22] width 77 height 23
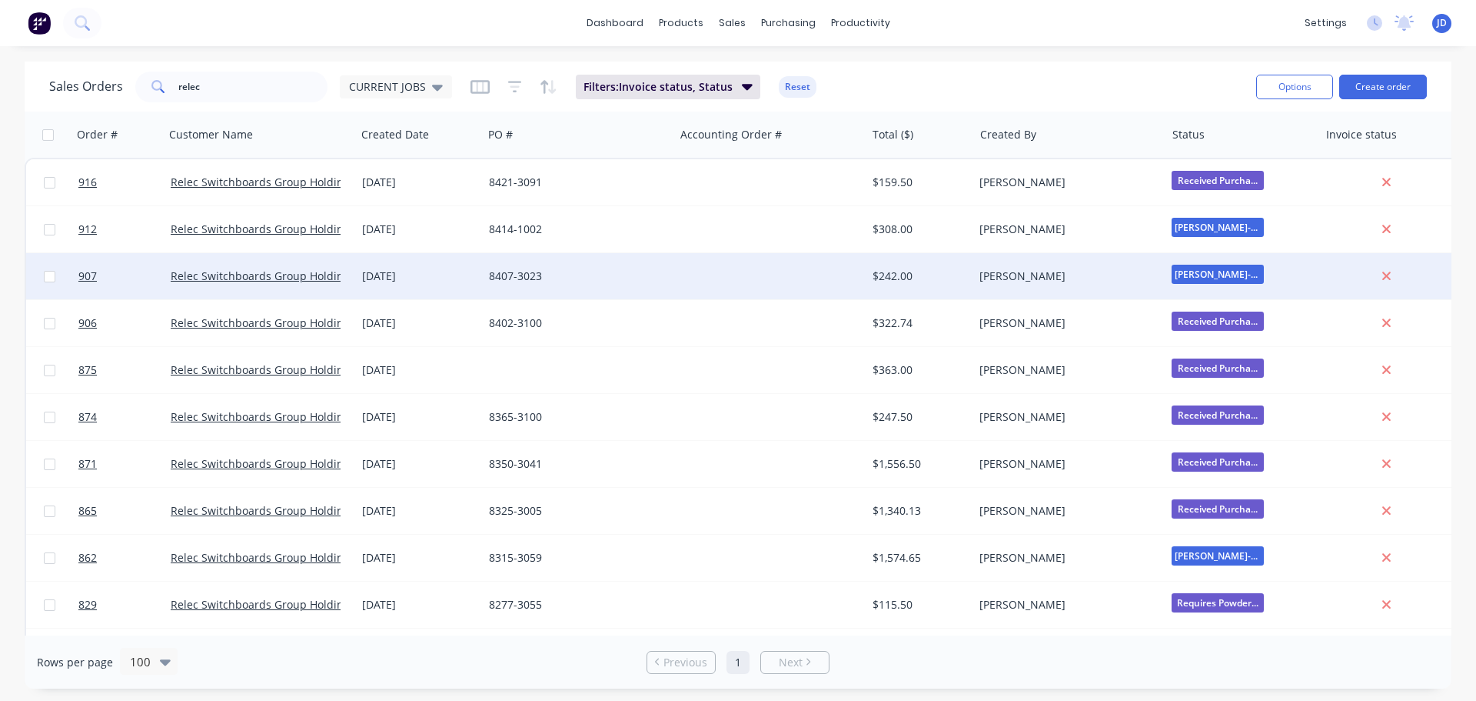
click at [614, 267] on div "8407-3023" at bounding box center [578, 276] width 191 height 46
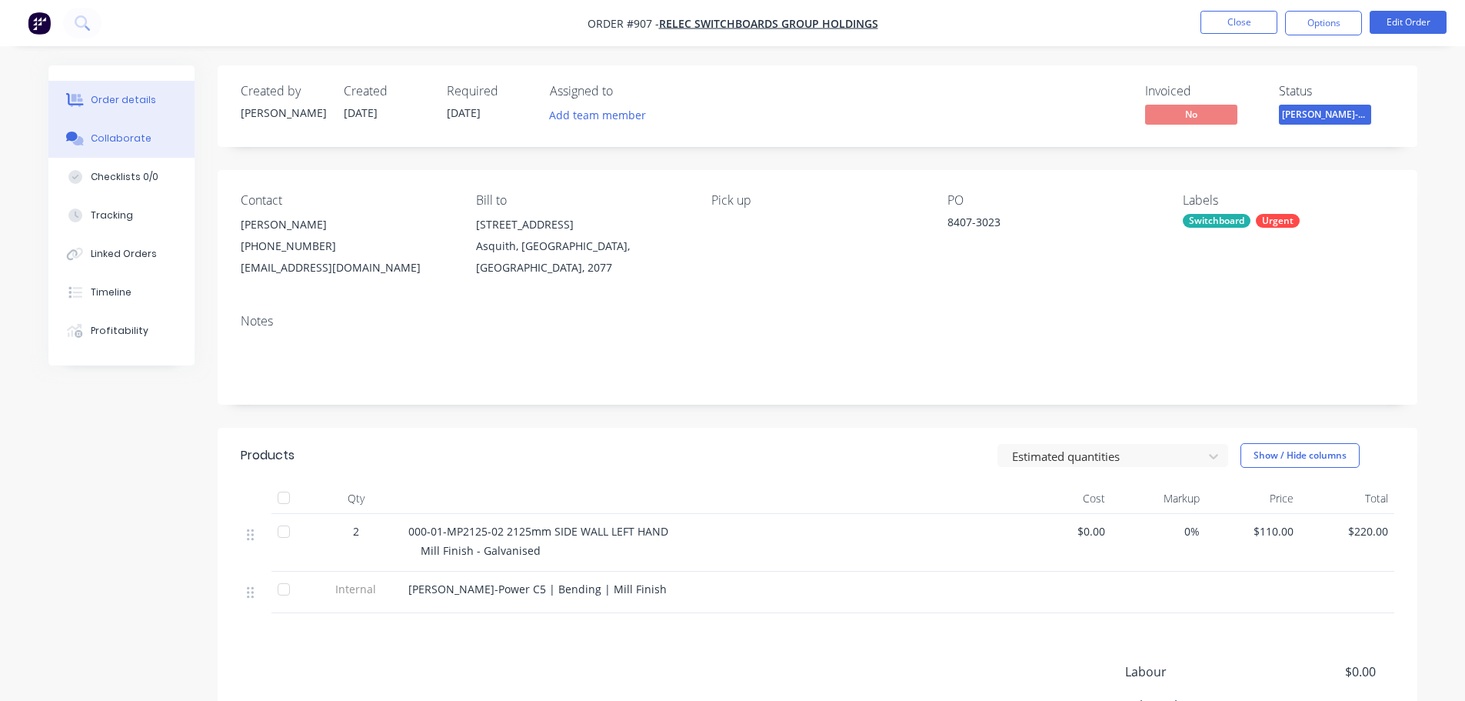
click at [128, 140] on div "Collaborate" at bounding box center [121, 138] width 61 height 14
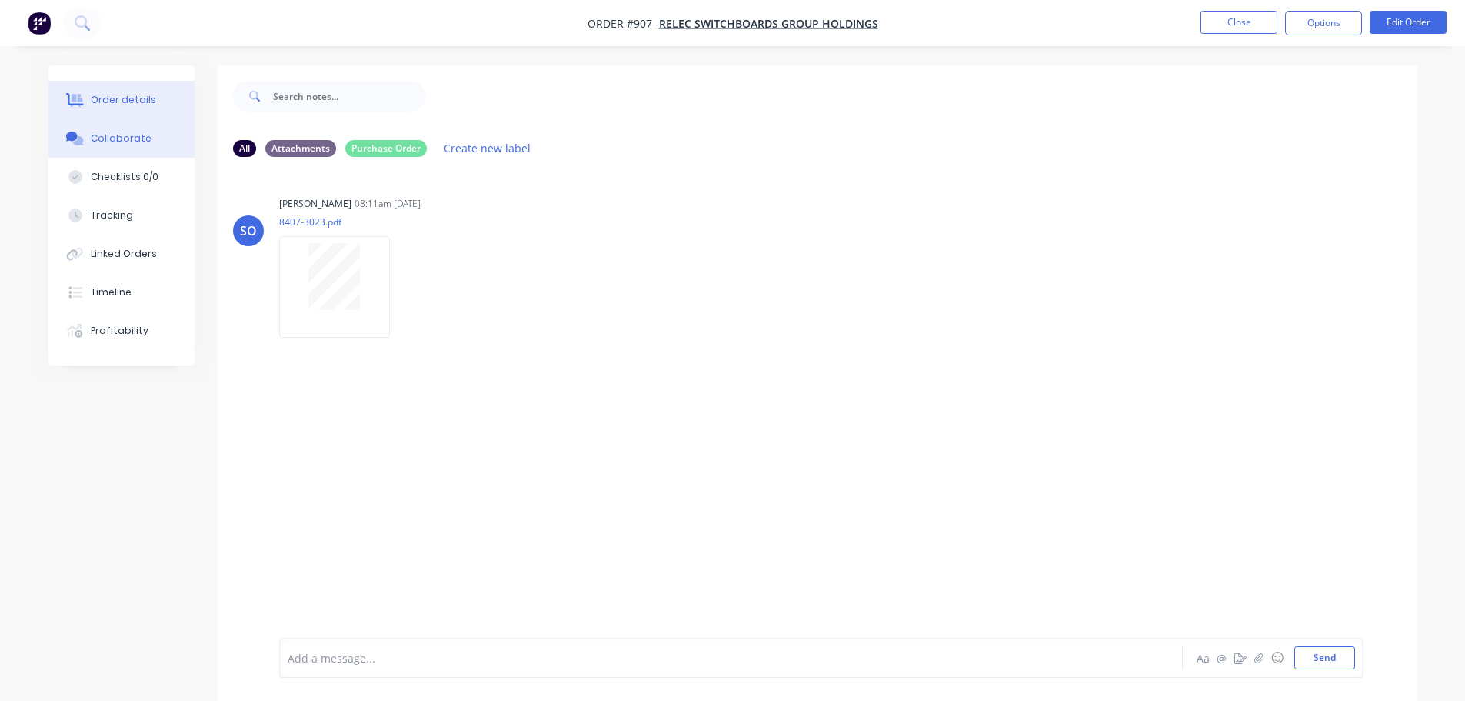
click at [130, 98] on div "Order details" at bounding box center [123, 100] width 65 height 14
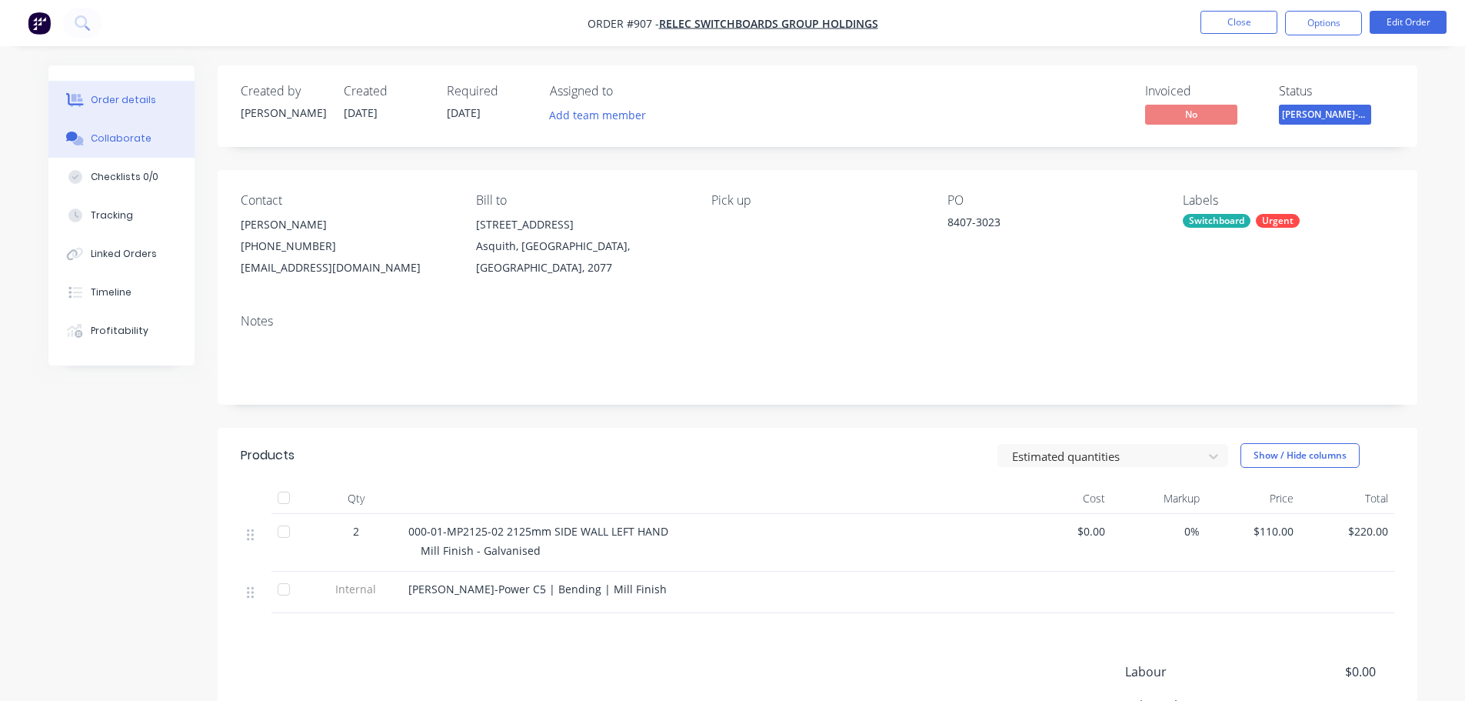
click at [135, 148] on button "Collaborate" at bounding box center [121, 138] width 146 height 38
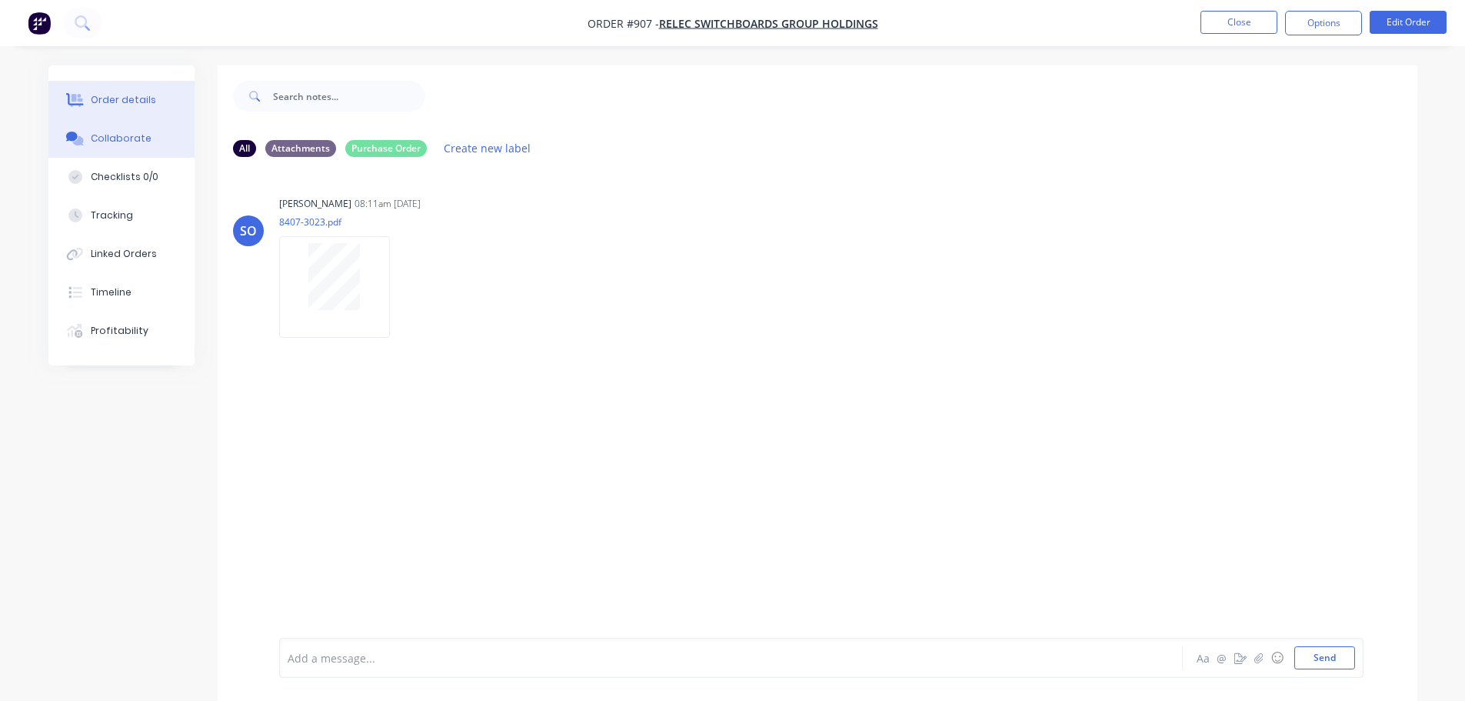
click at [130, 111] on button "Order details" at bounding box center [121, 100] width 146 height 38
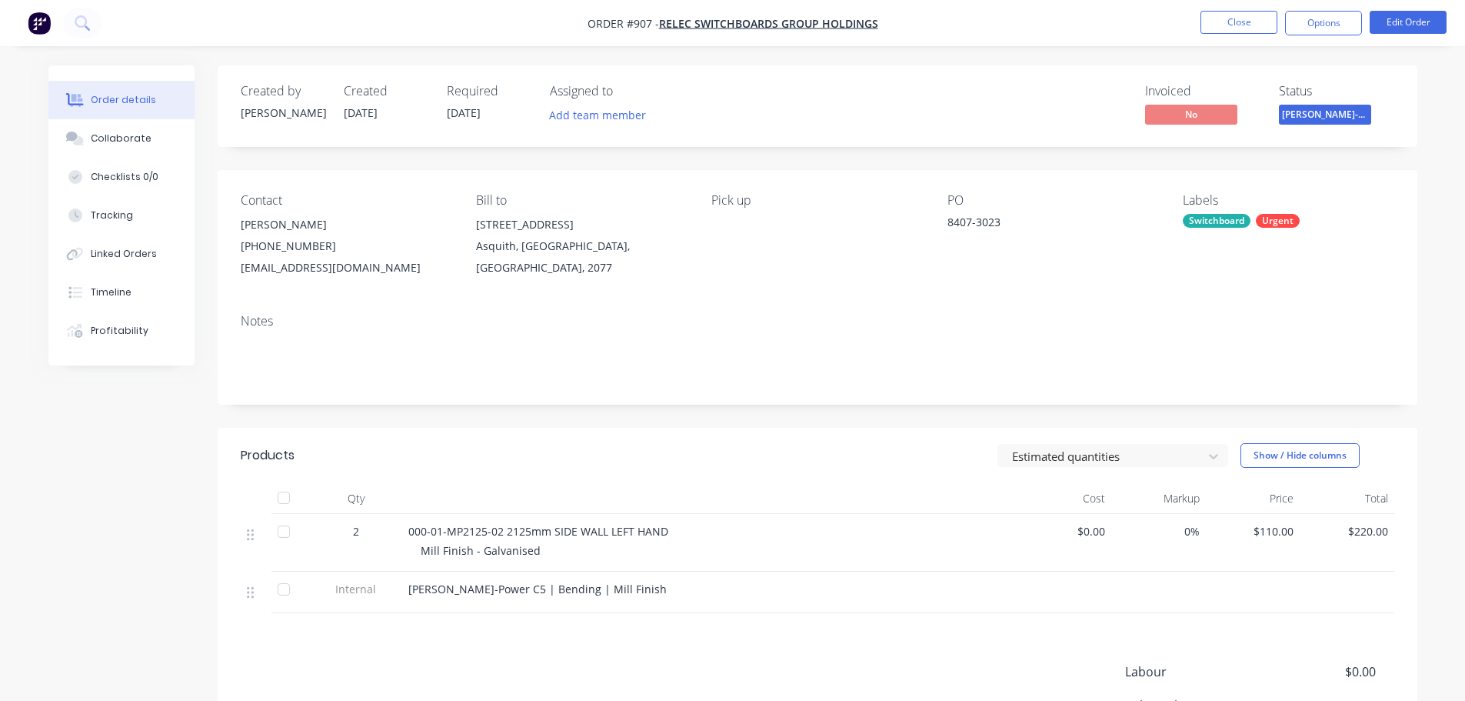
click at [718, 527] on div "000-01-MP2125-02 2125mm SIDE WALL LEFT HAND" at bounding box center [709, 531] width 603 height 16
click at [1393, 21] on button "Edit Order" at bounding box center [1407, 22] width 77 height 23
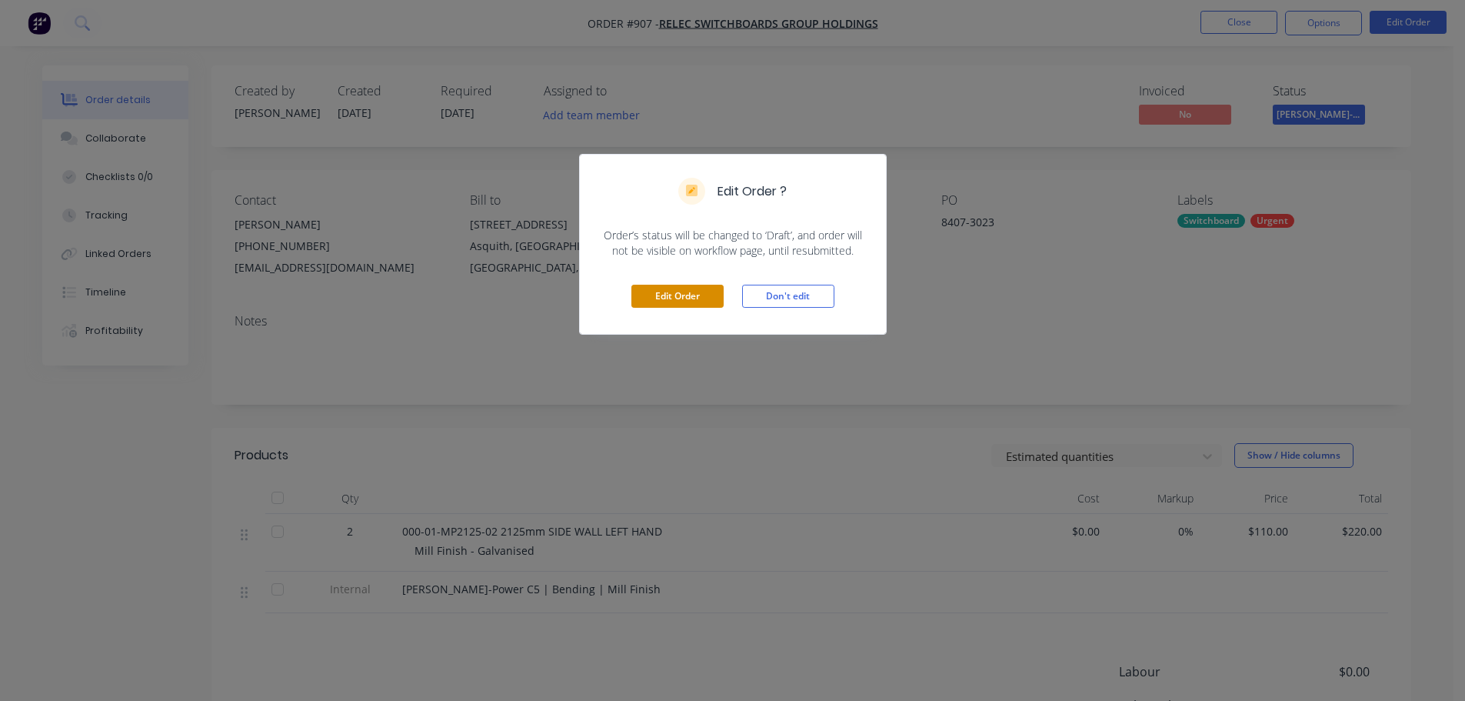
click at [651, 301] on button "Edit Order" at bounding box center [677, 296] width 92 height 23
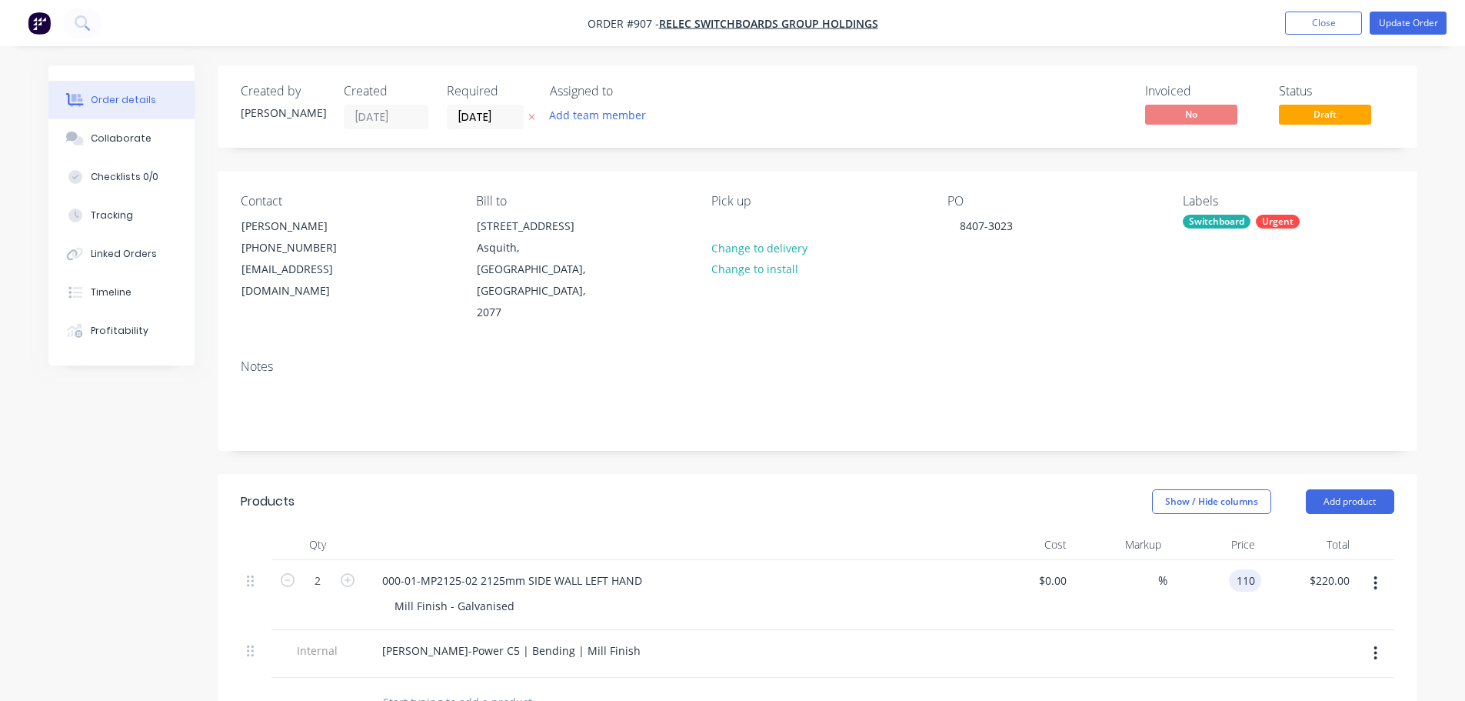
click at [1234, 569] on div "110 110" at bounding box center [1245, 580] width 32 height 22
type input "$145.00"
type input "$290.00"
click at [1070, 677] on div at bounding box center [817, 702] width 1153 height 50
click at [1253, 569] on input "145" at bounding box center [1237, 580] width 48 height 22
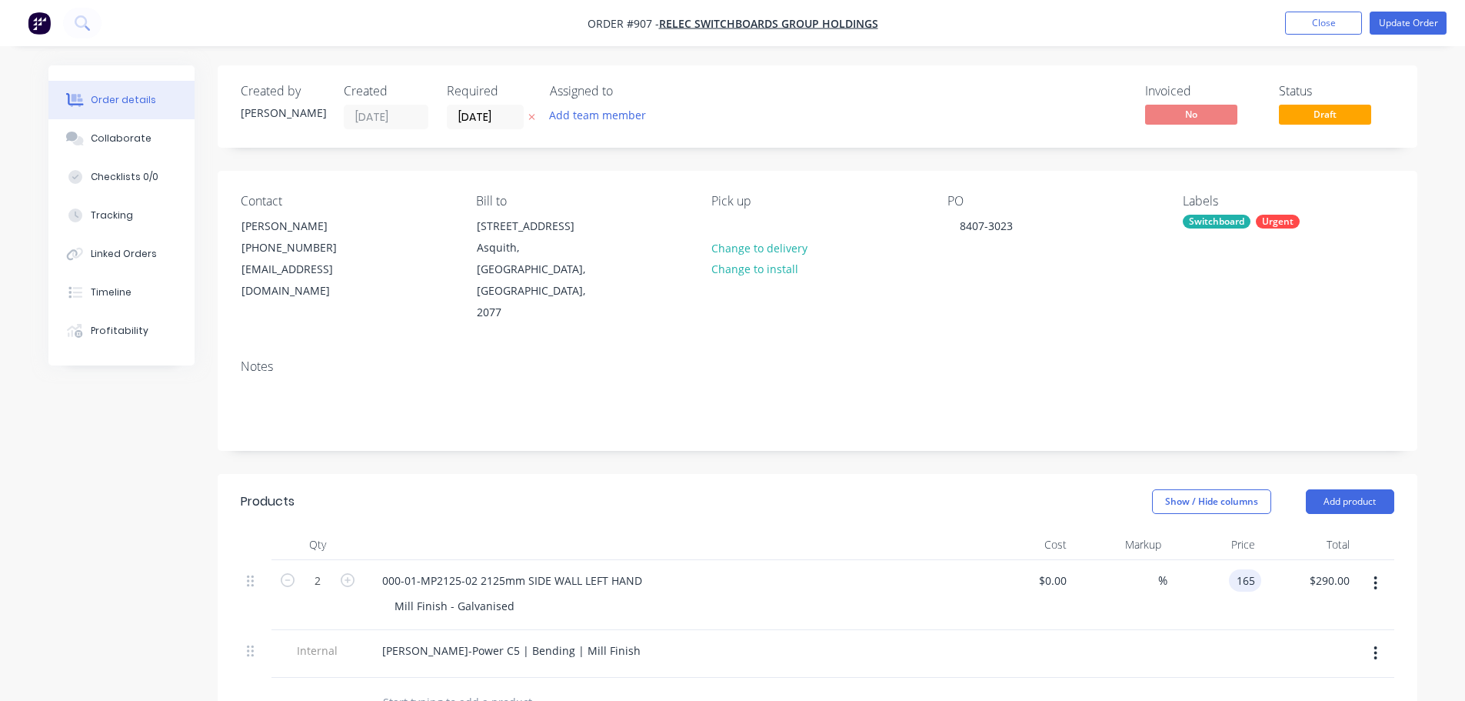
type input "$165.00"
type input "$330.00"
click at [1041, 677] on div at bounding box center [817, 702] width 1153 height 50
click at [1394, 21] on button "Update Order" at bounding box center [1407, 23] width 77 height 23
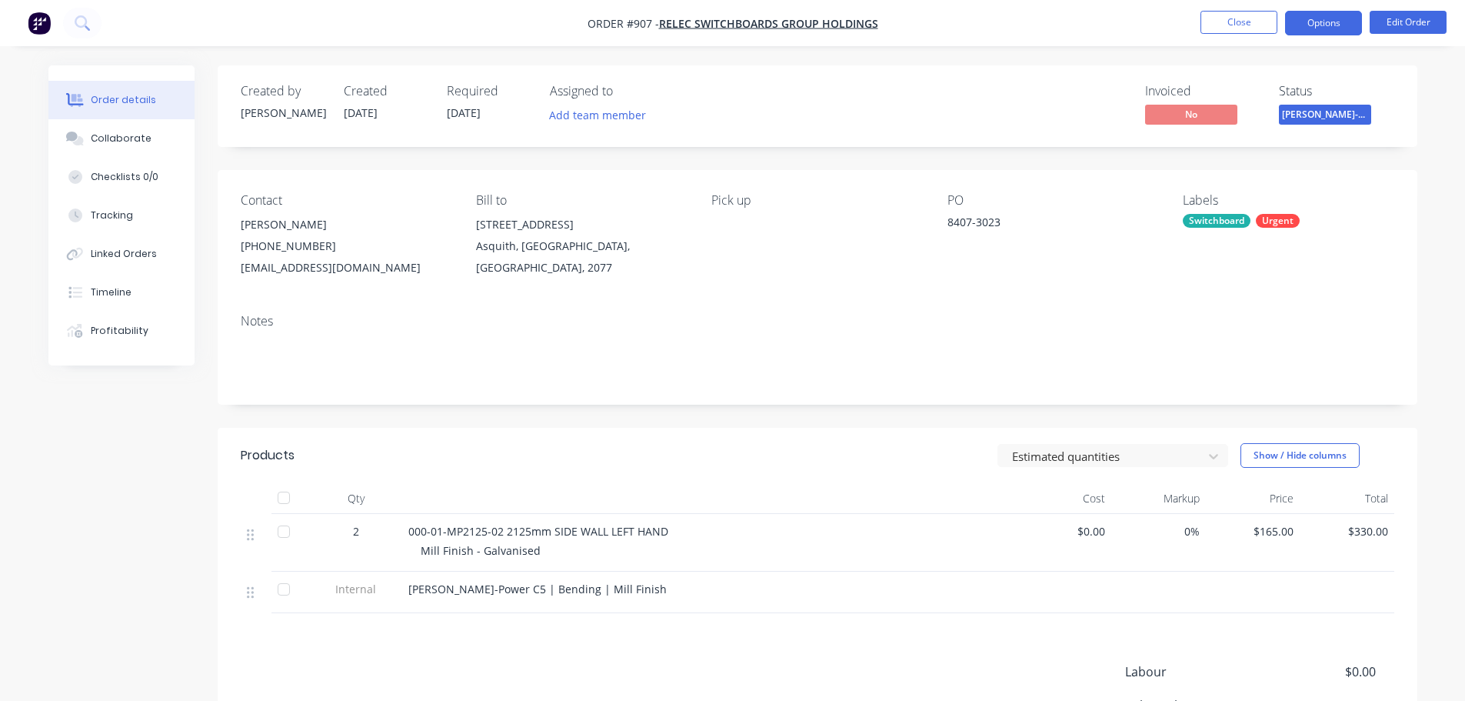
click at [1308, 17] on button "Options" at bounding box center [1323, 23] width 77 height 25
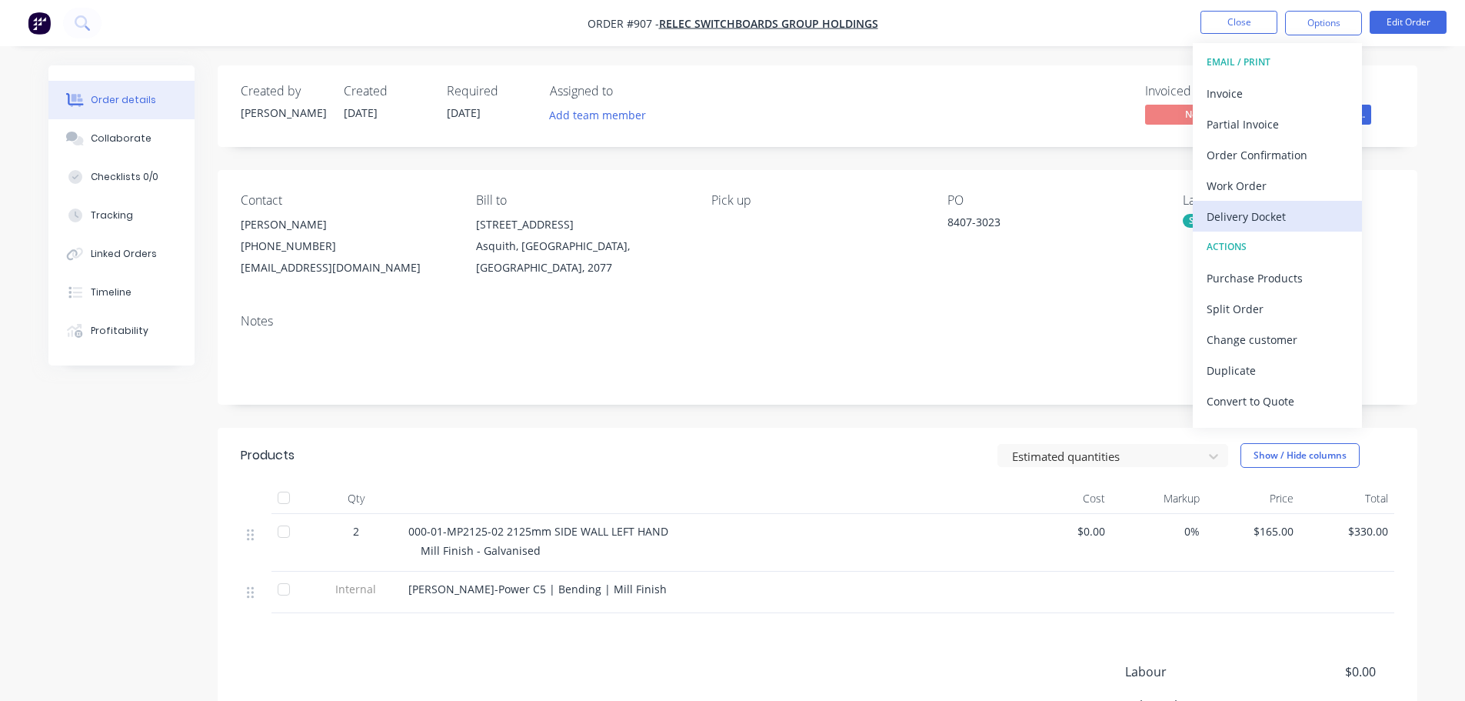
click at [1255, 215] on div "Delivery Docket" at bounding box center [1276, 216] width 141 height 22
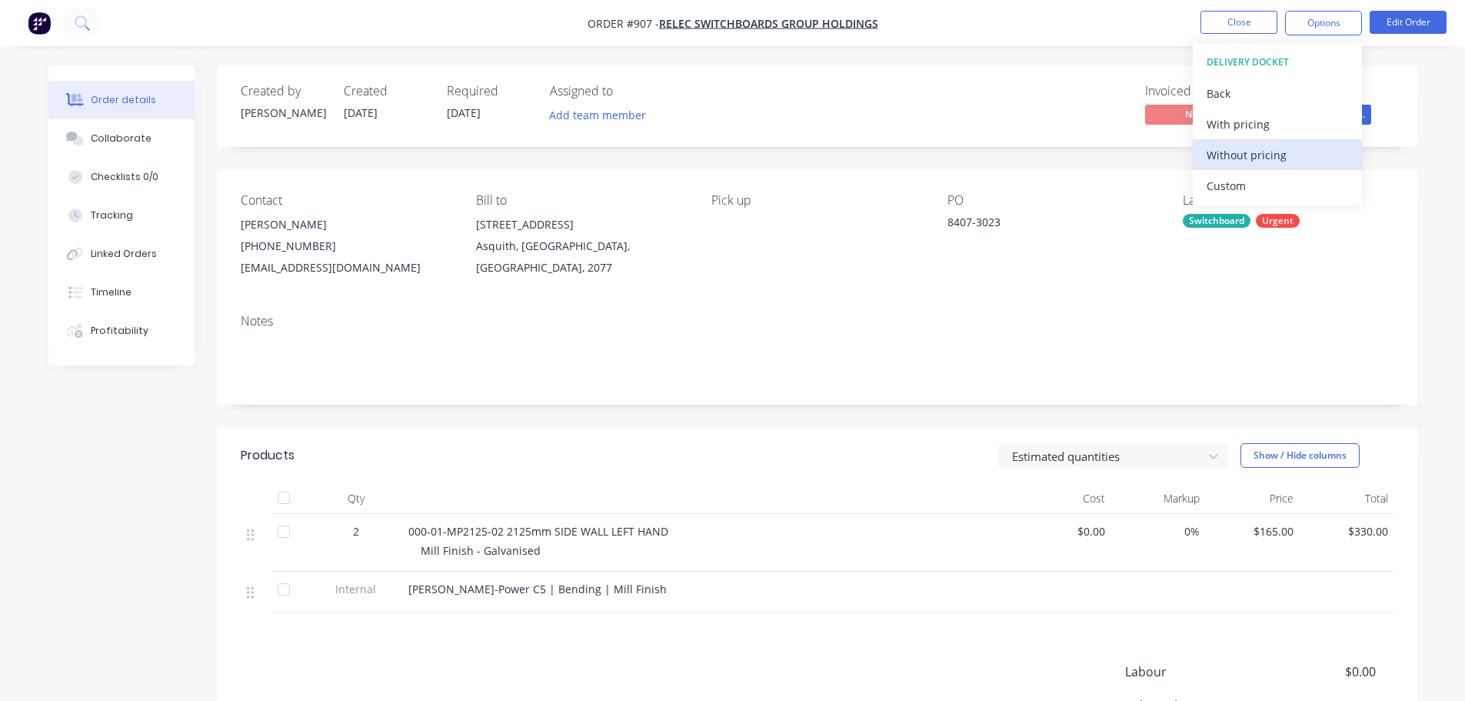
click at [1256, 162] on div "Without pricing" at bounding box center [1276, 155] width 141 height 22
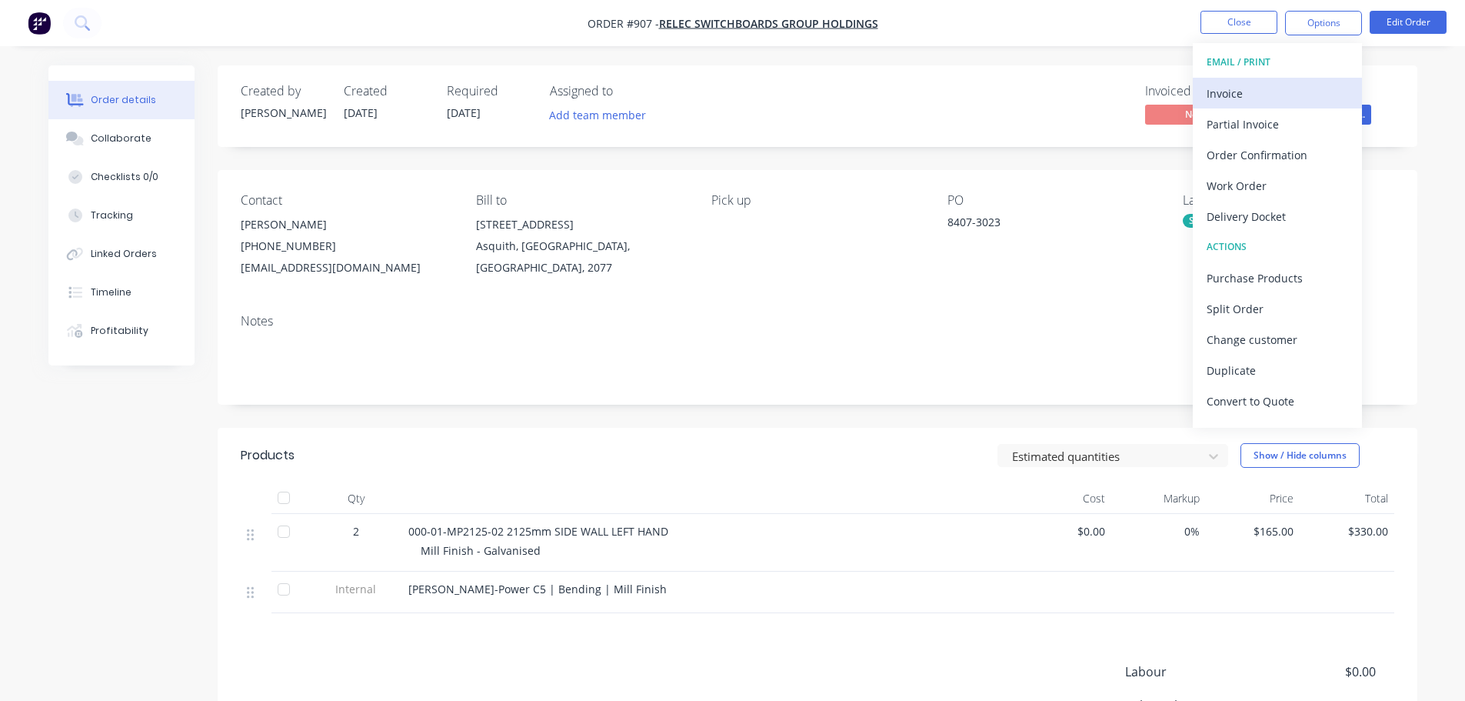
click at [1269, 81] on button "Invoice" at bounding box center [1277, 93] width 169 height 31
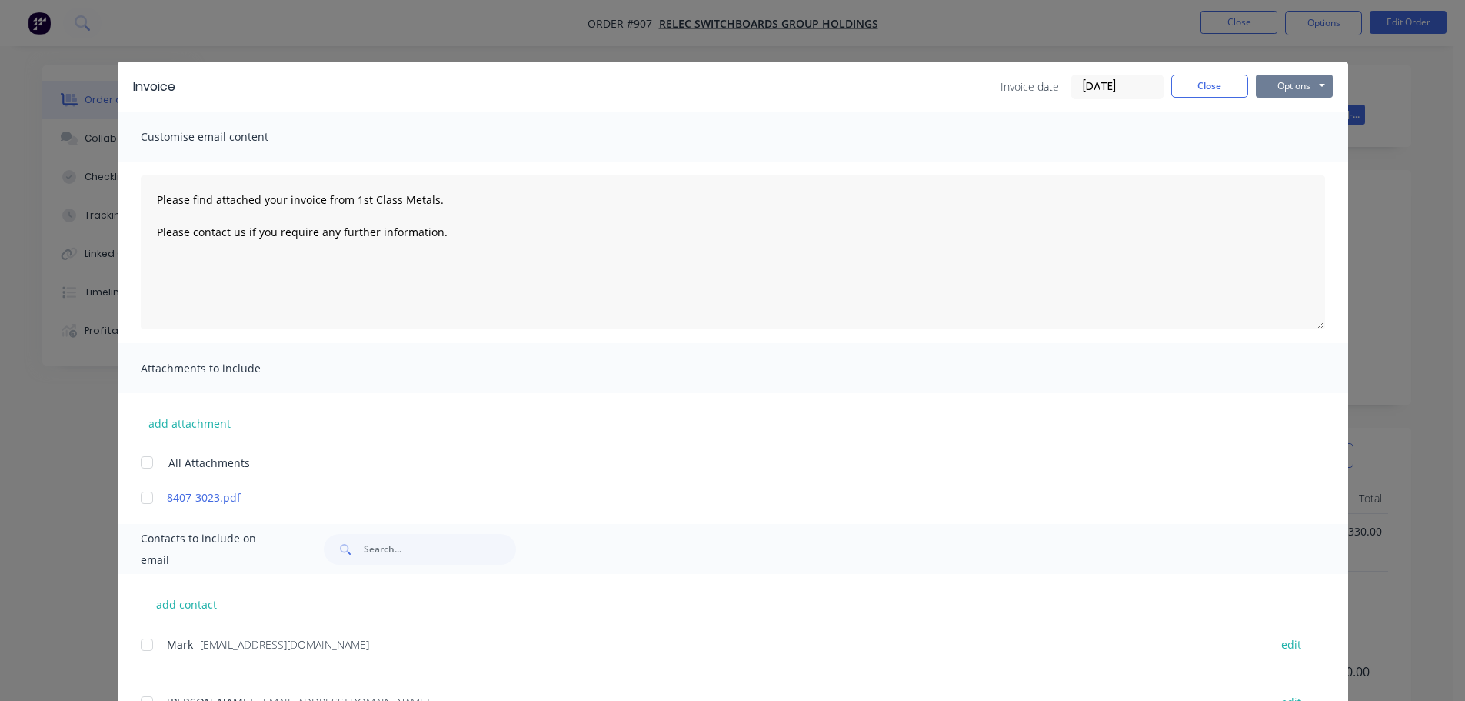
click at [1300, 82] on button "Options" at bounding box center [1294, 86] width 77 height 23
click at [1305, 135] on button "Print" at bounding box center [1305, 138] width 98 height 25
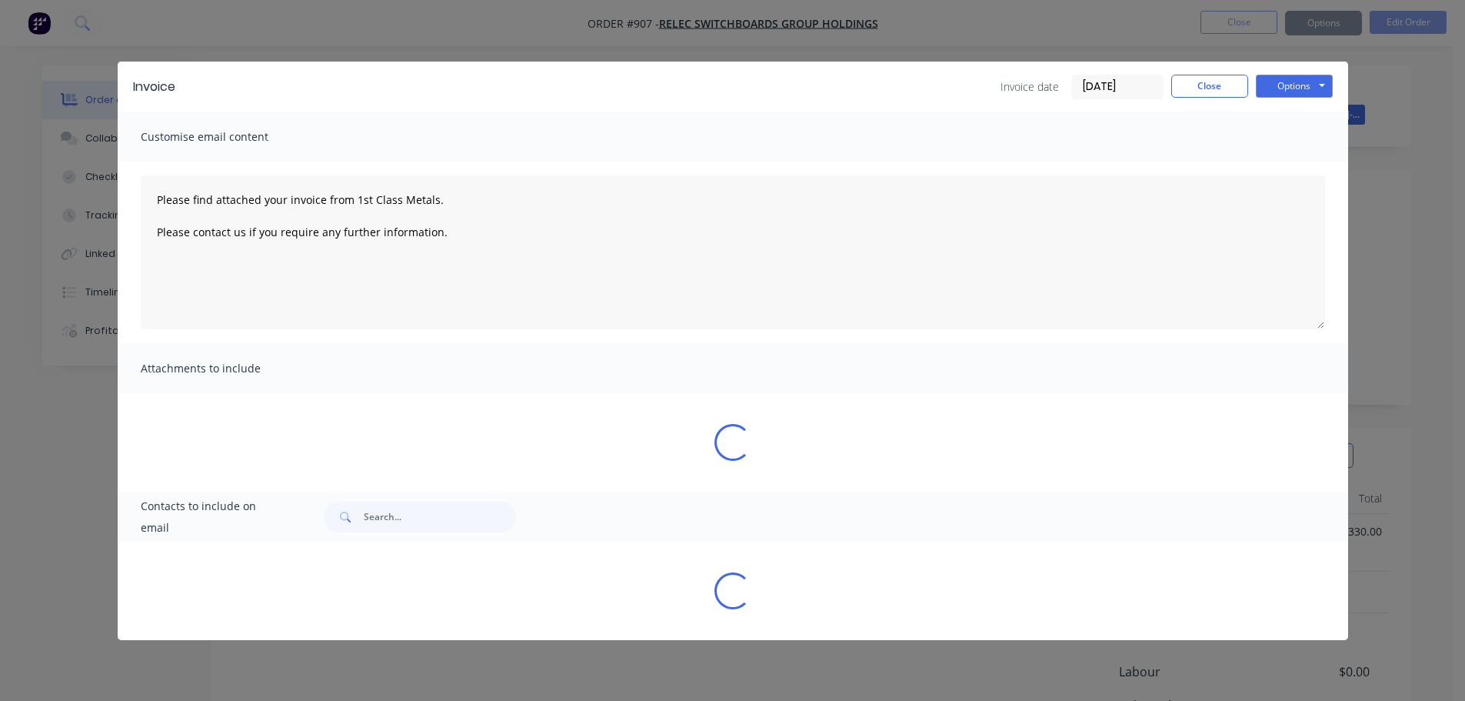
type textarea "Please find attached your invoice from 1st Class Metals. Please contact us if y…"
